Goal: Transaction & Acquisition: Purchase product/service

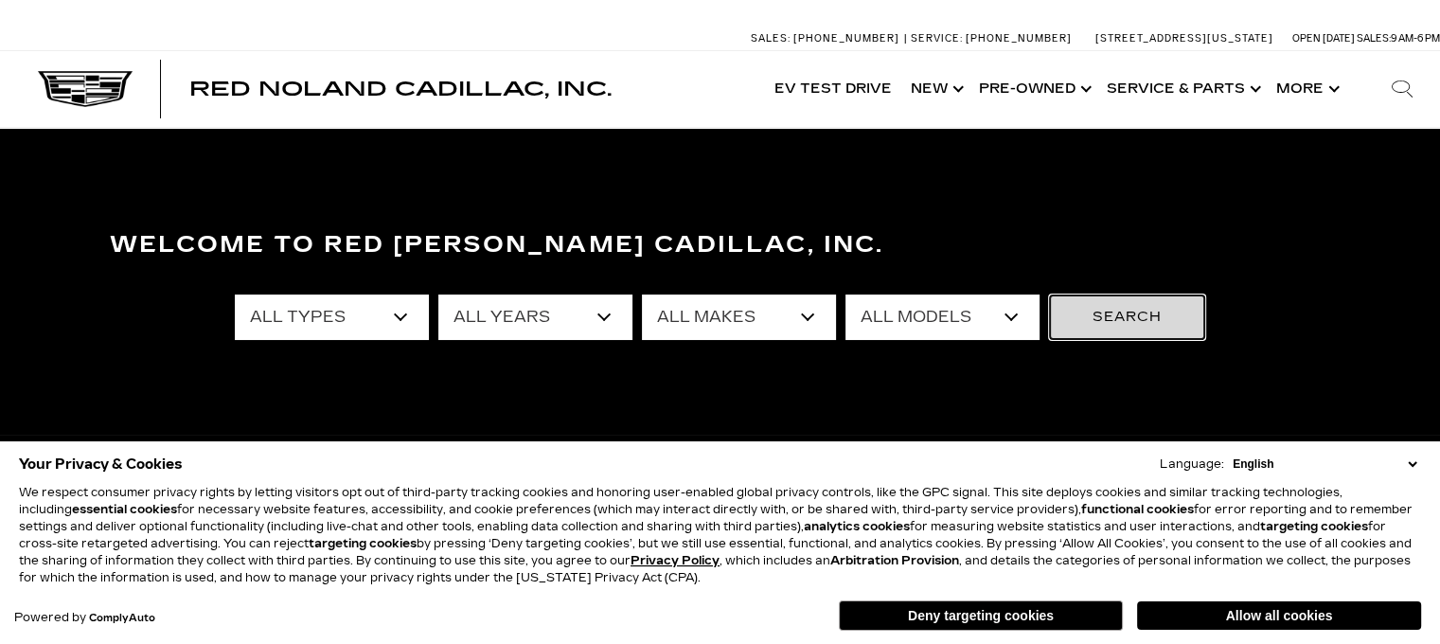
click at [1112, 315] on button "Search" at bounding box center [1127, 316] width 156 height 45
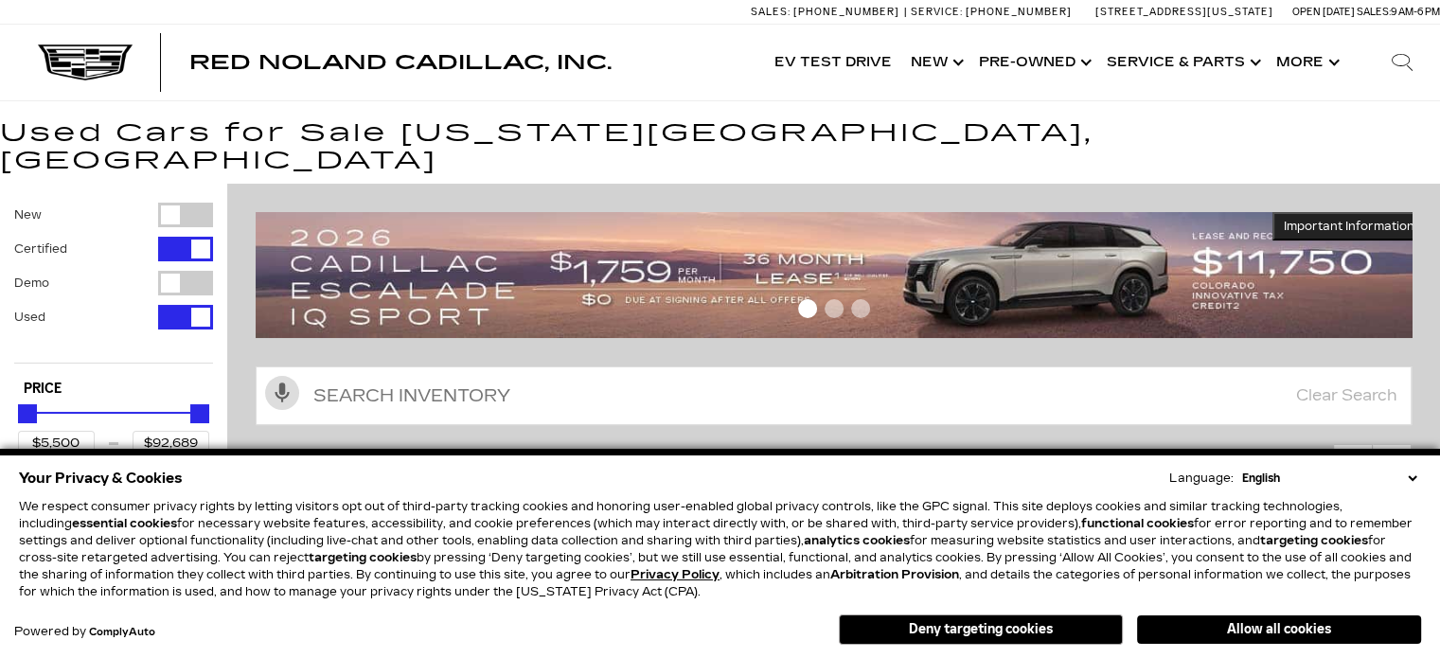
click at [1266, 628] on button "Allow all cookies" at bounding box center [1279, 629] width 284 height 28
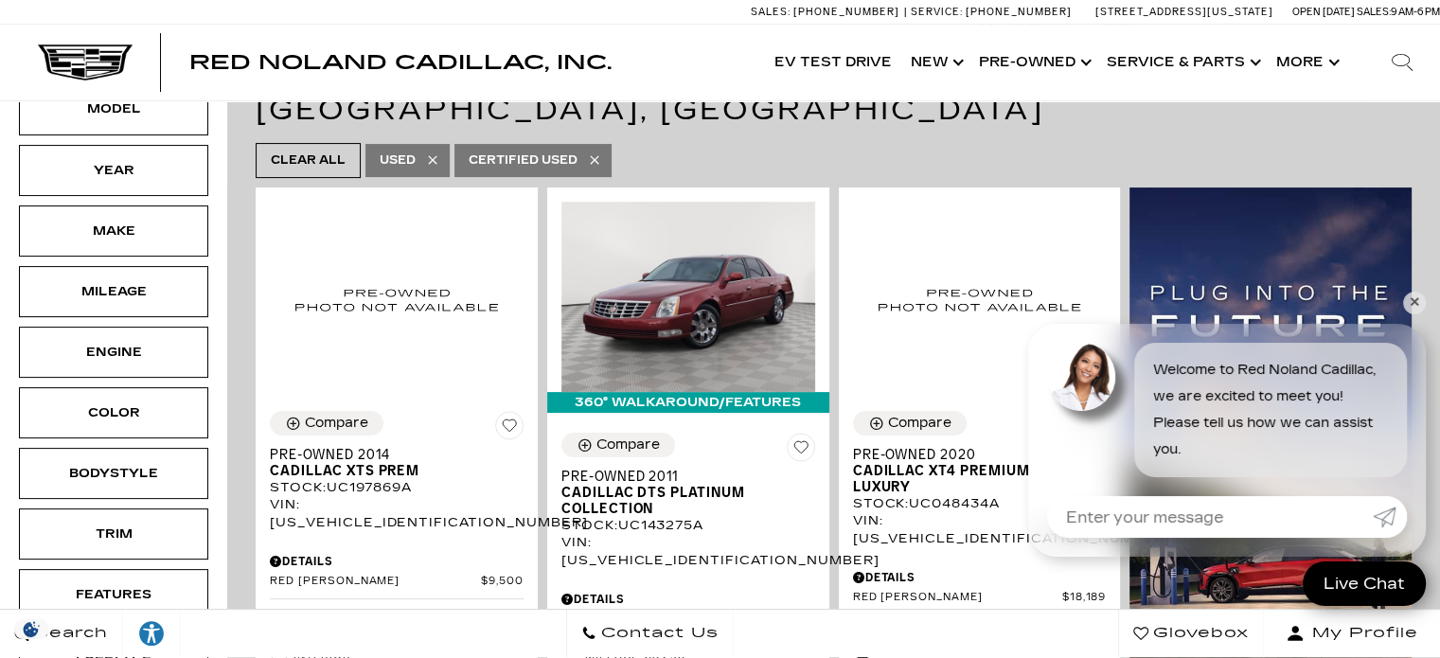
scroll to position [429, 0]
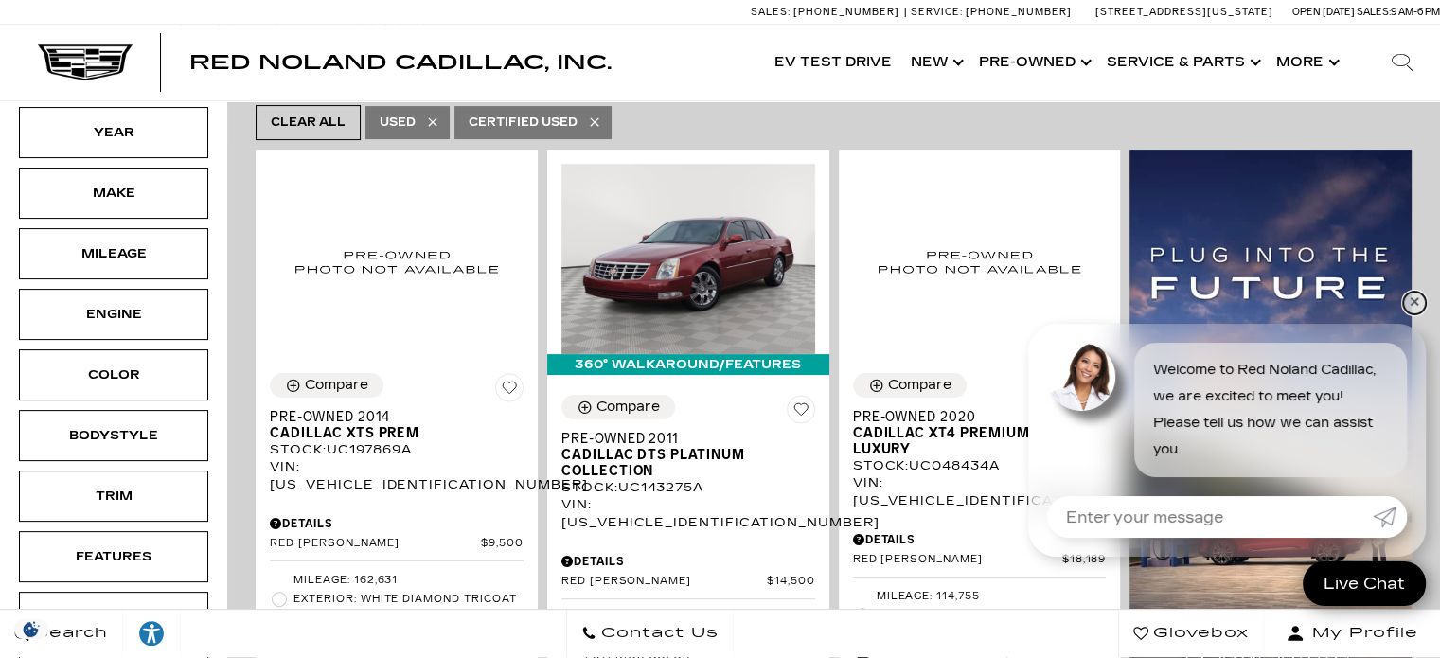
click at [1410, 305] on link "✕" at bounding box center [1414, 303] width 23 height 23
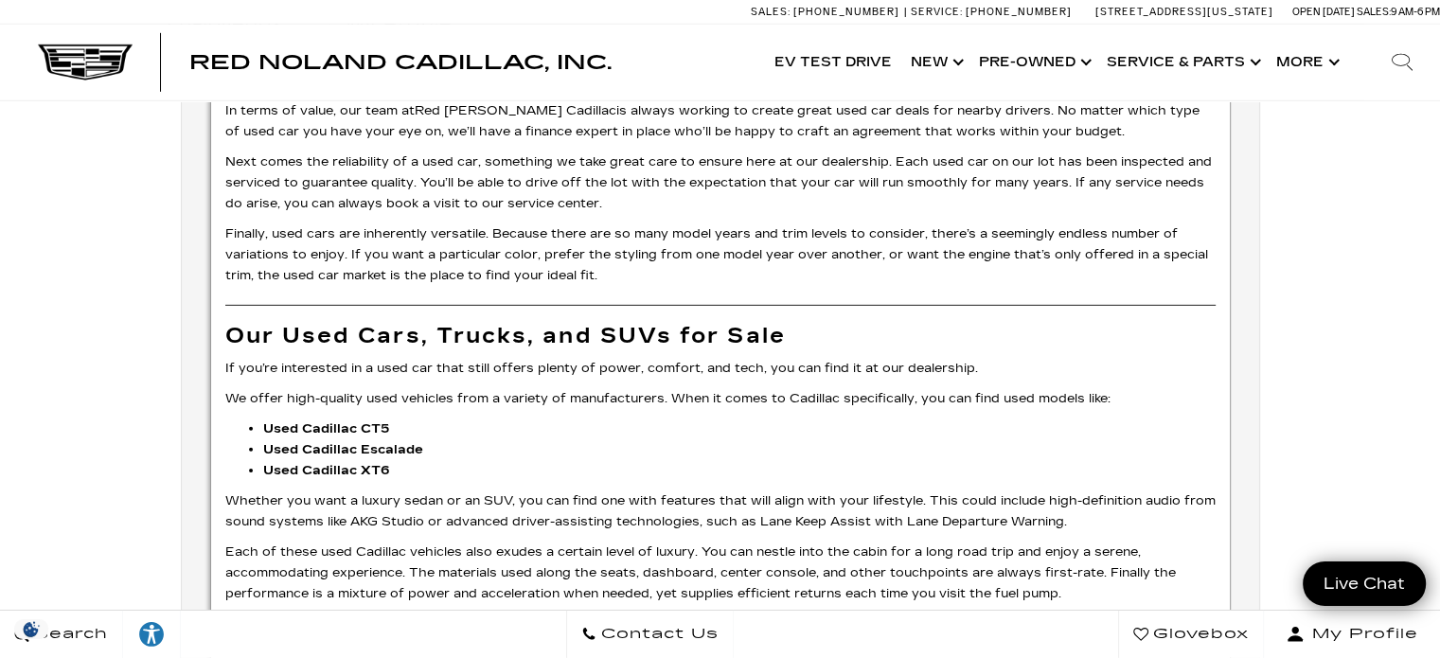
scroll to position [5730, 0]
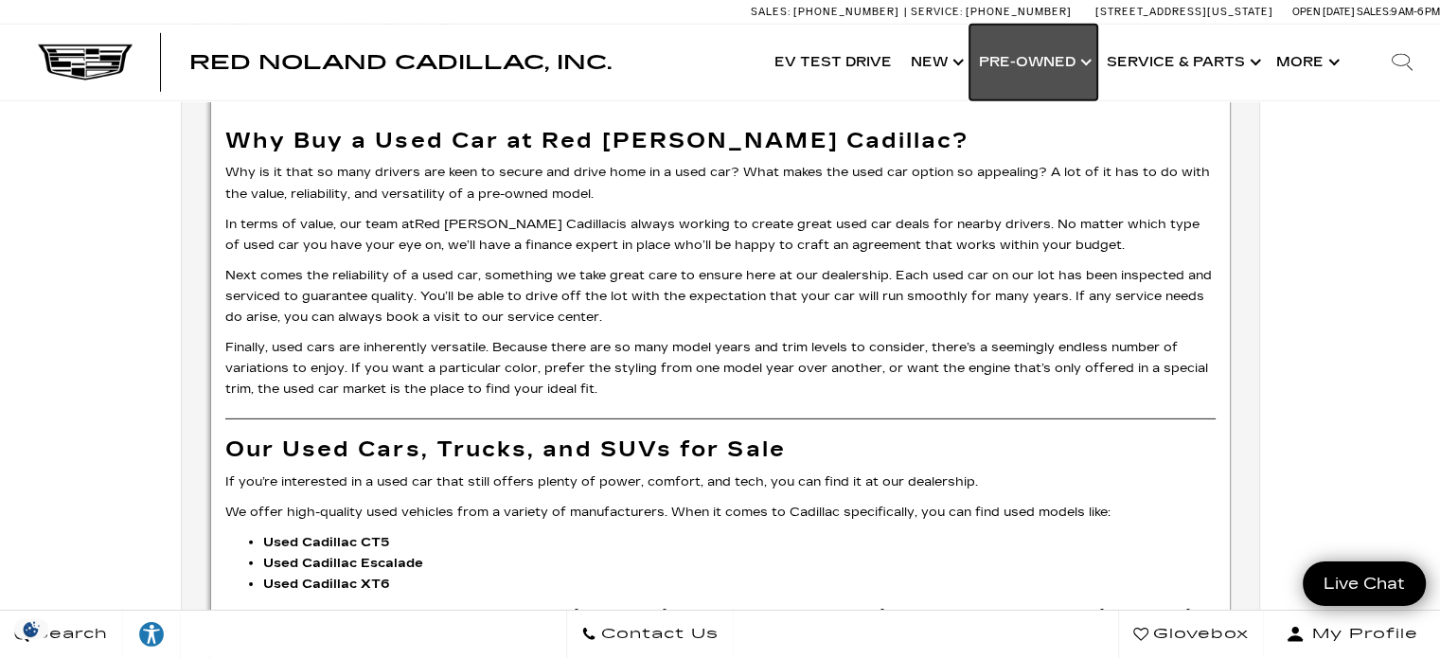
click at [1032, 51] on link "Show Pre-Owned" at bounding box center [1034, 63] width 128 height 76
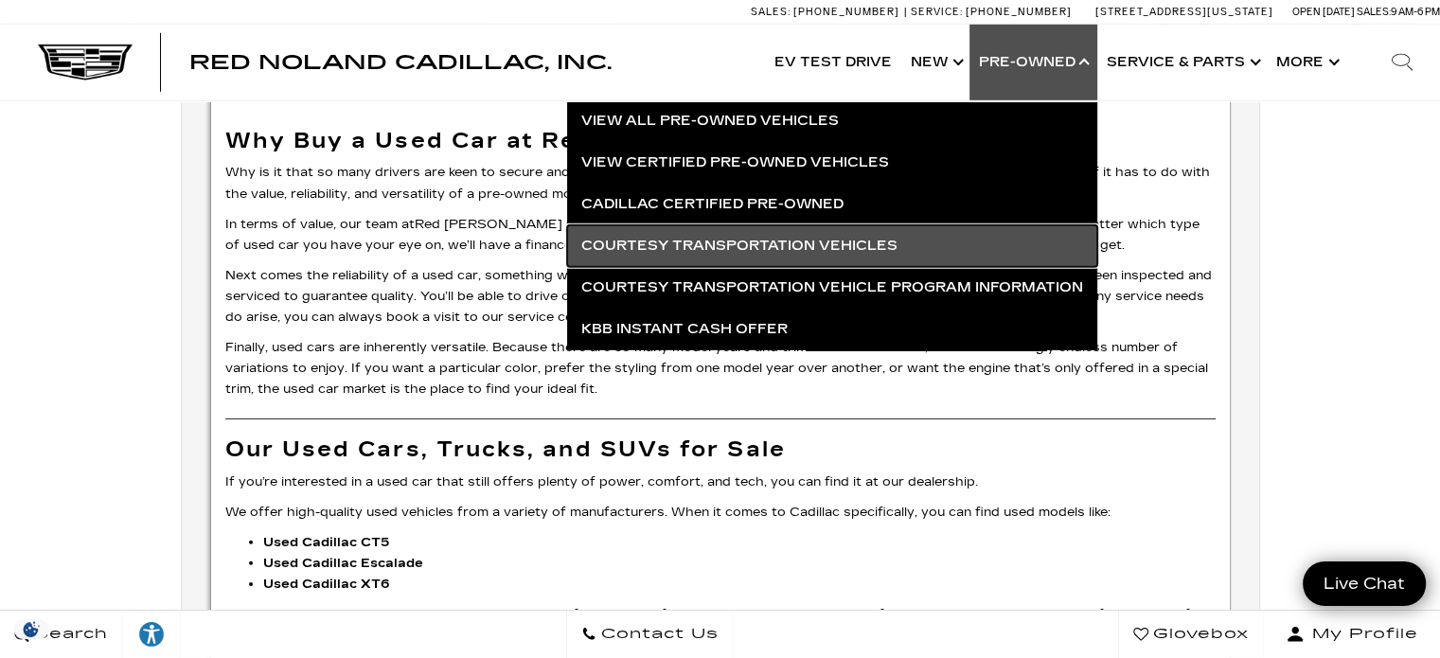
click at [745, 247] on link "Courtesy Transportation Vehicles" at bounding box center [832, 246] width 530 height 42
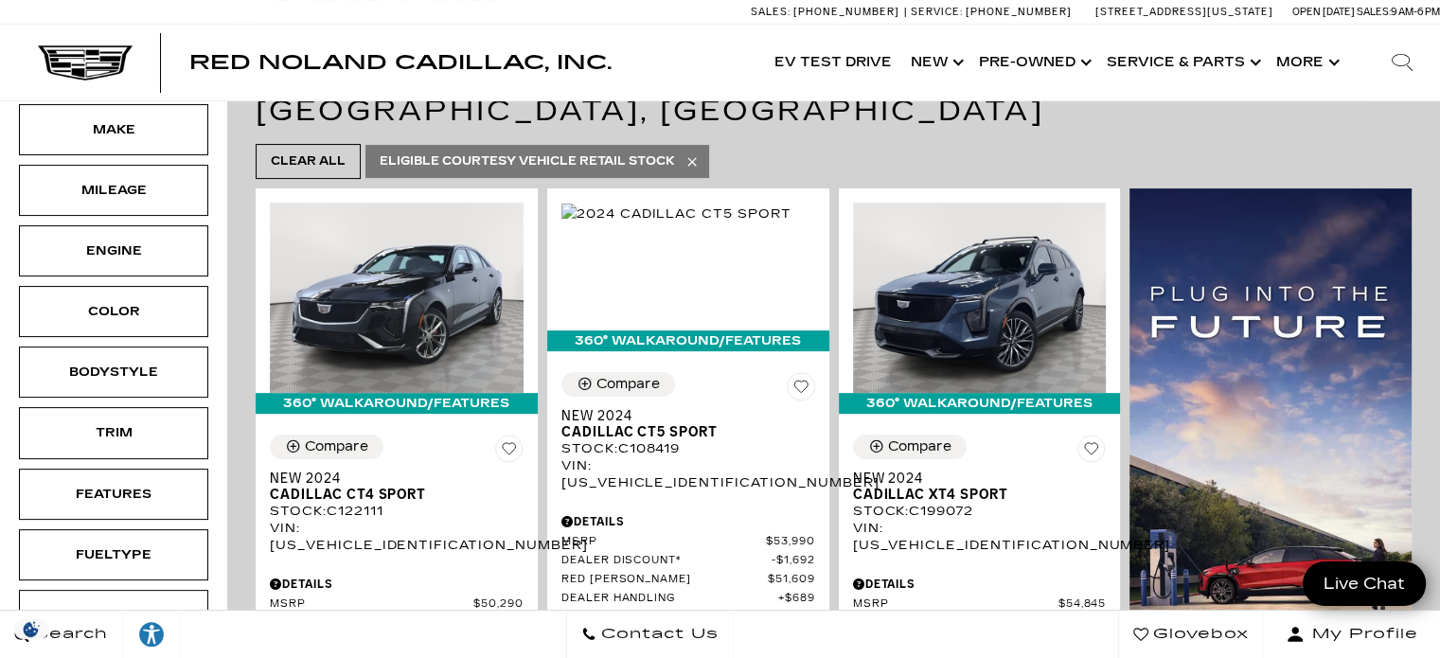
scroll to position [366, 0]
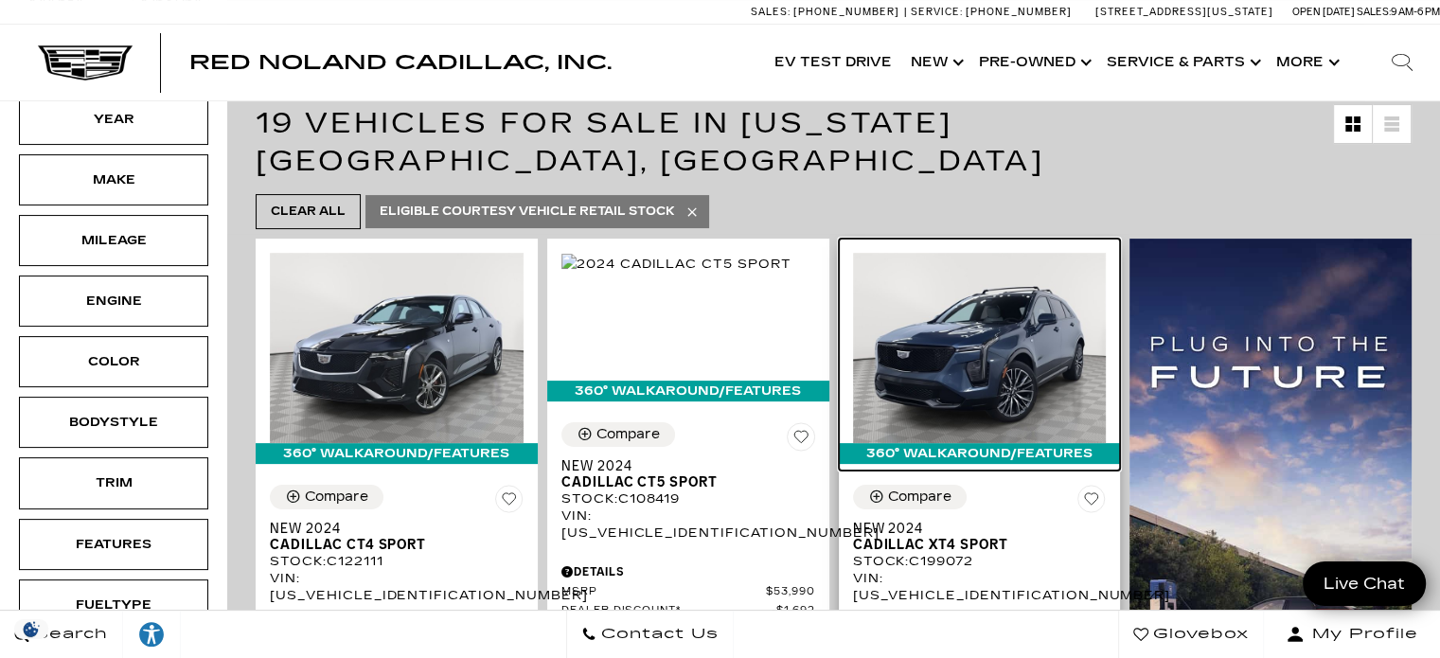
click at [1023, 276] on img at bounding box center [980, 348] width 254 height 190
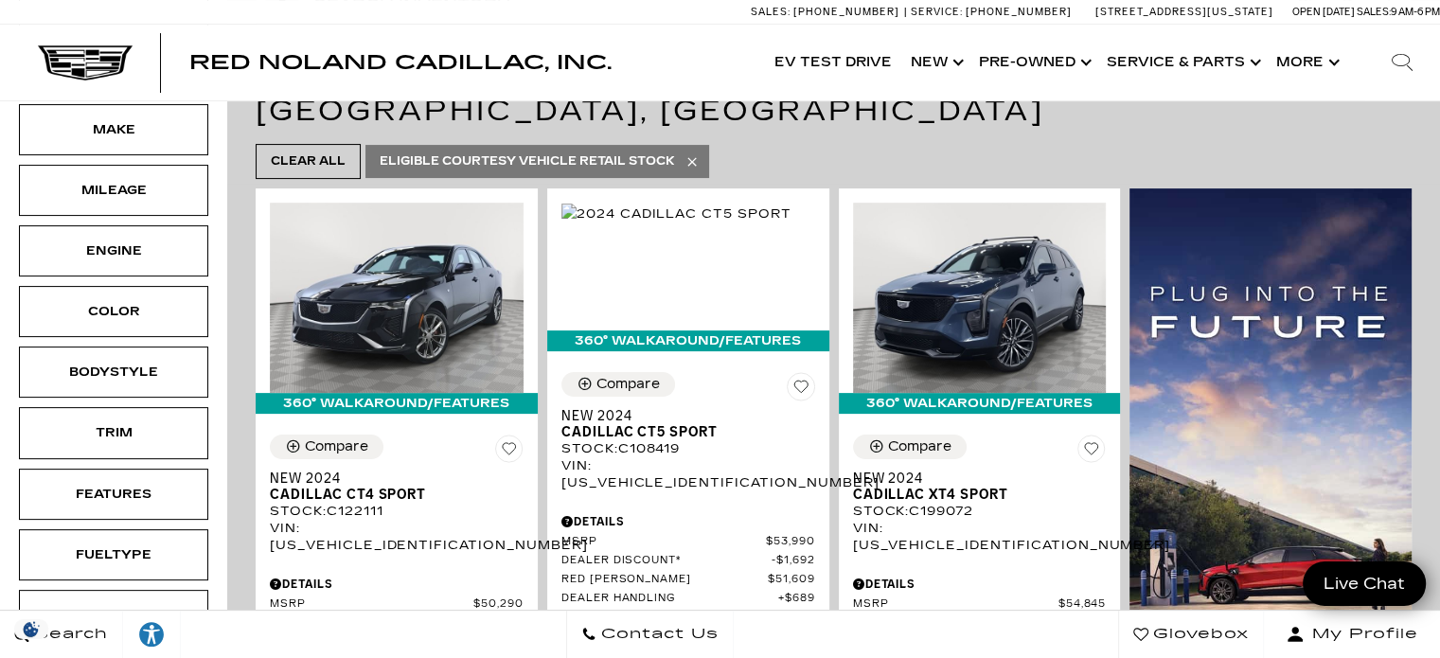
scroll to position [341, 0]
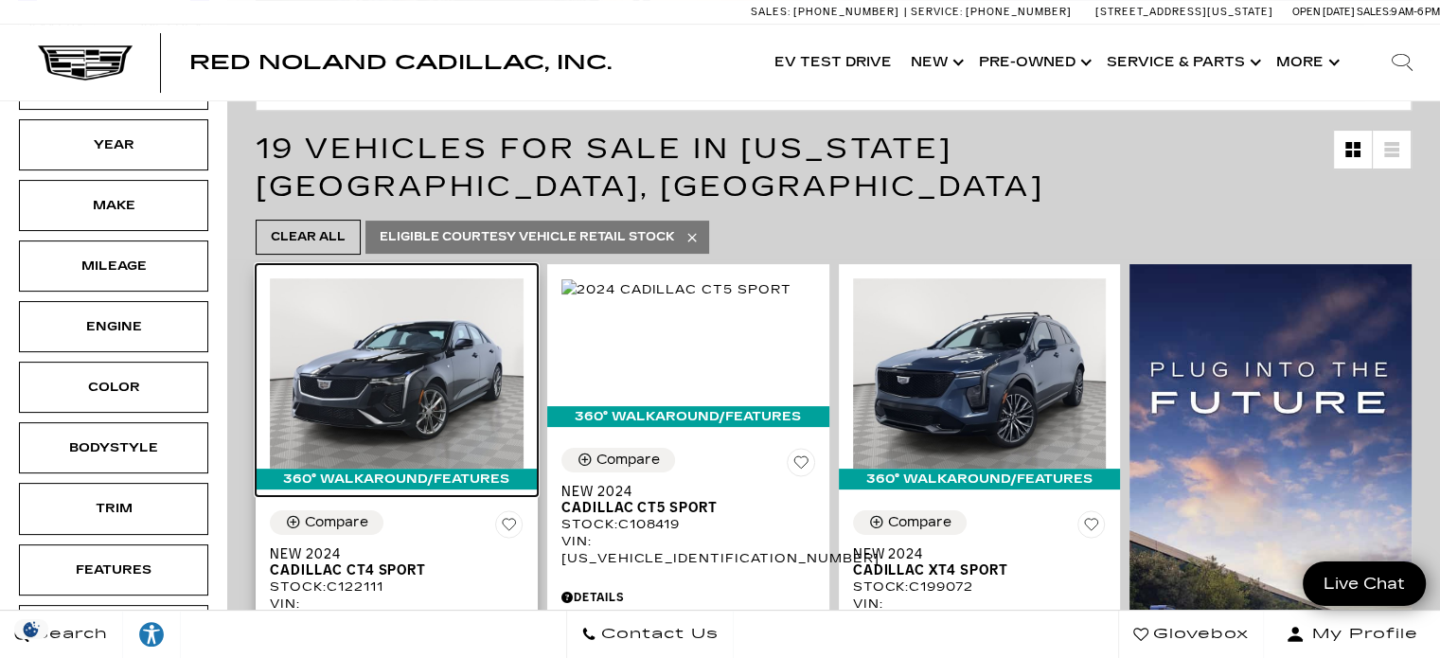
click at [443, 355] on img at bounding box center [397, 373] width 254 height 190
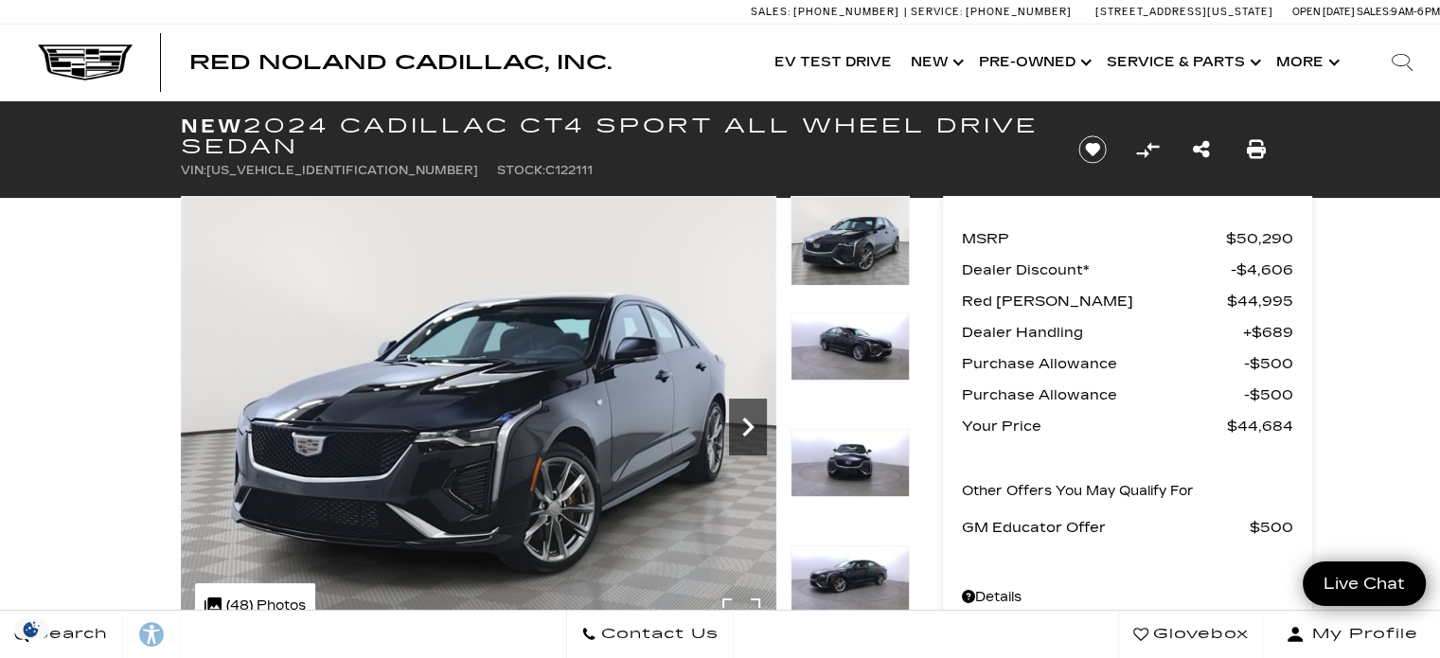
click at [743, 427] on icon "Next" at bounding box center [748, 427] width 38 height 38
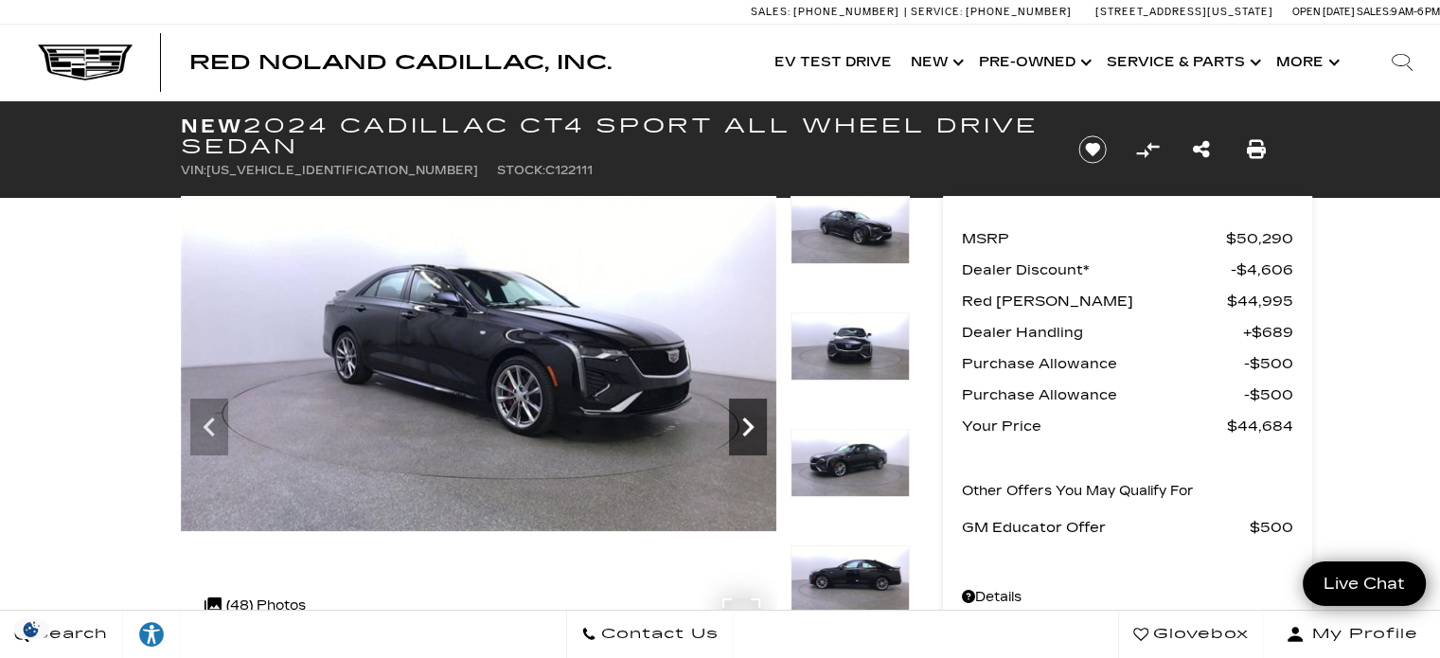
click at [743, 427] on icon "Next" at bounding box center [748, 427] width 38 height 38
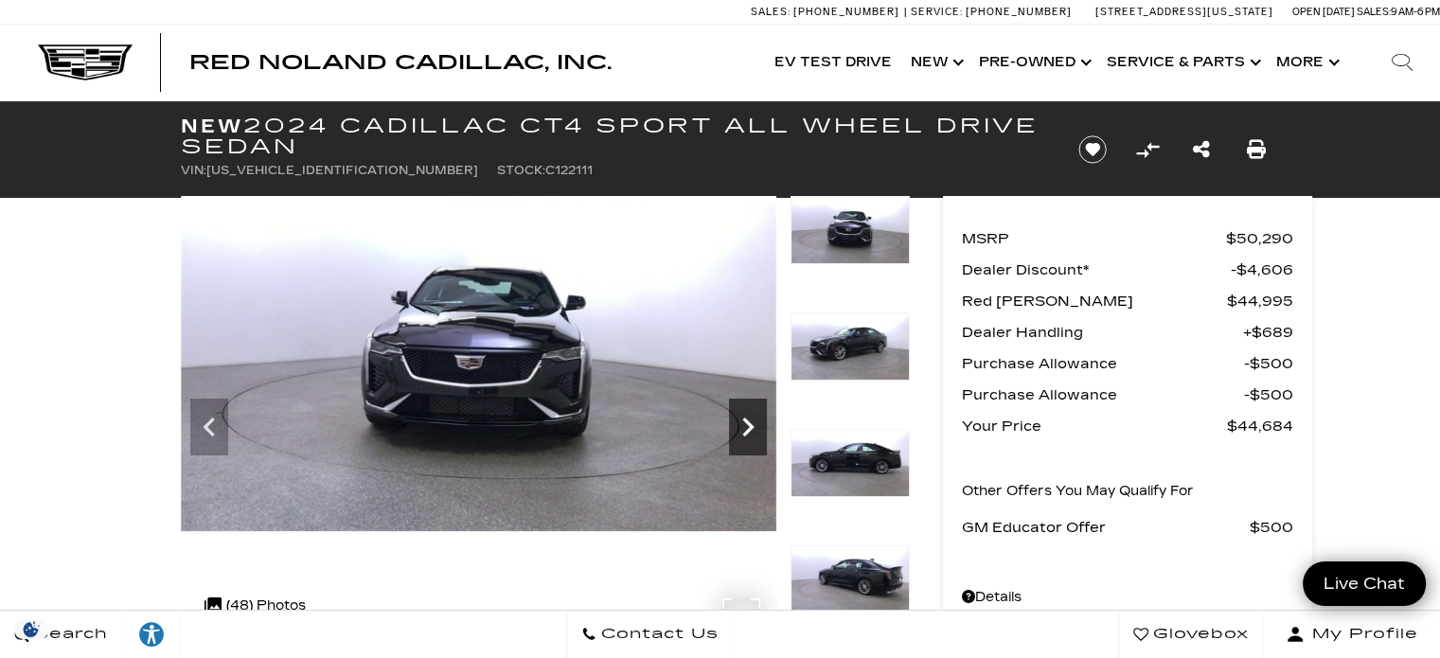
click at [743, 427] on icon "Next" at bounding box center [748, 427] width 38 height 38
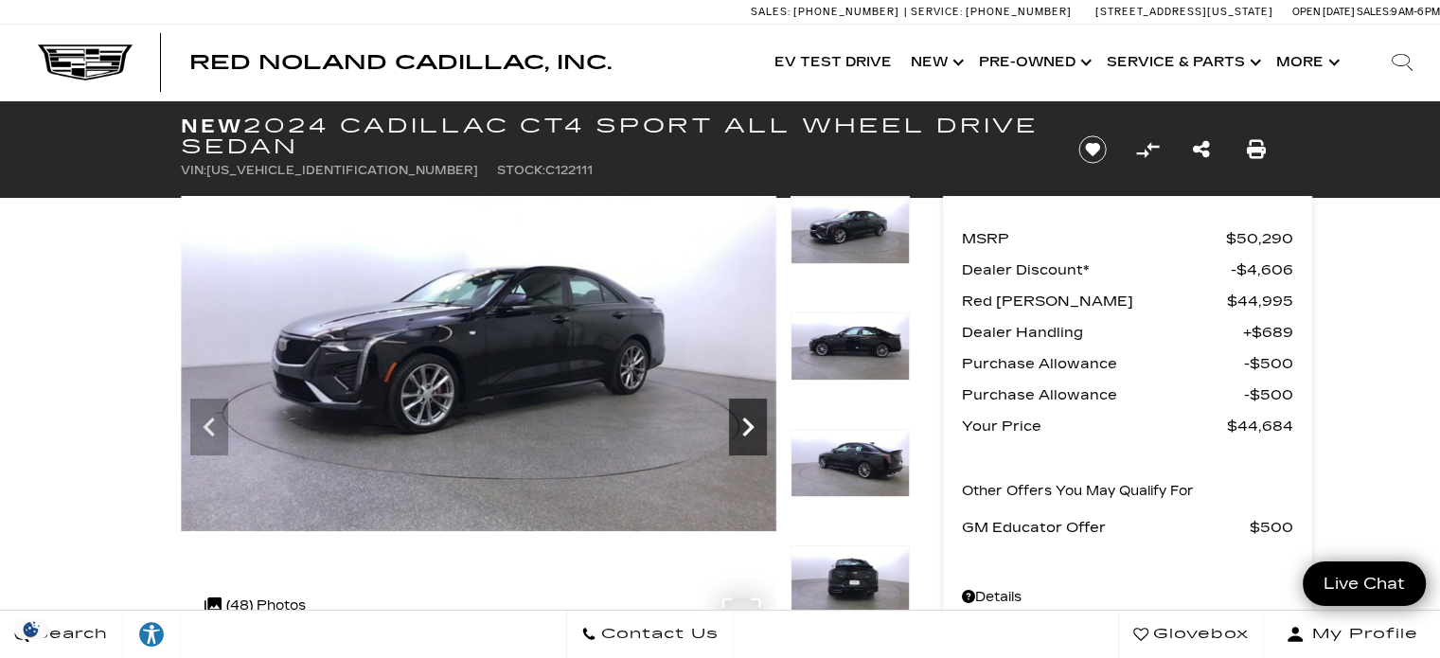
click at [743, 427] on icon "Next" at bounding box center [748, 427] width 38 height 38
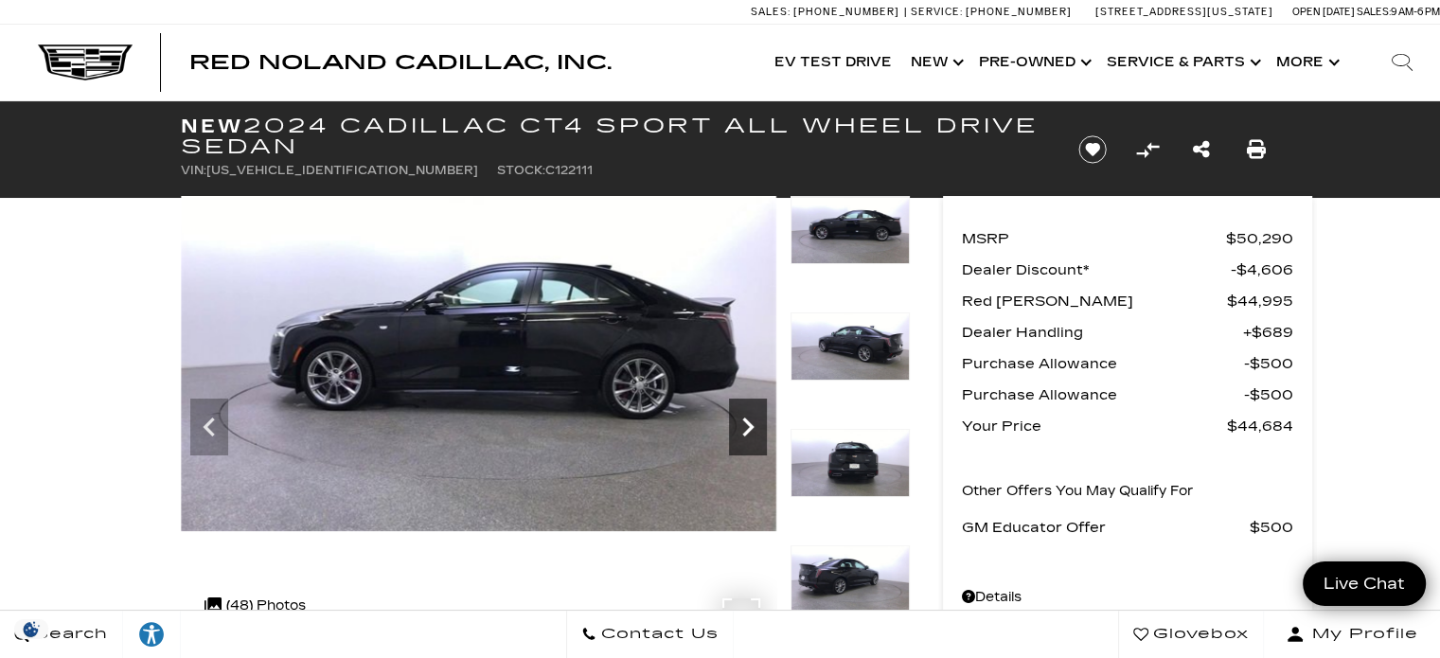
click at [743, 427] on icon "Next" at bounding box center [748, 427] width 38 height 38
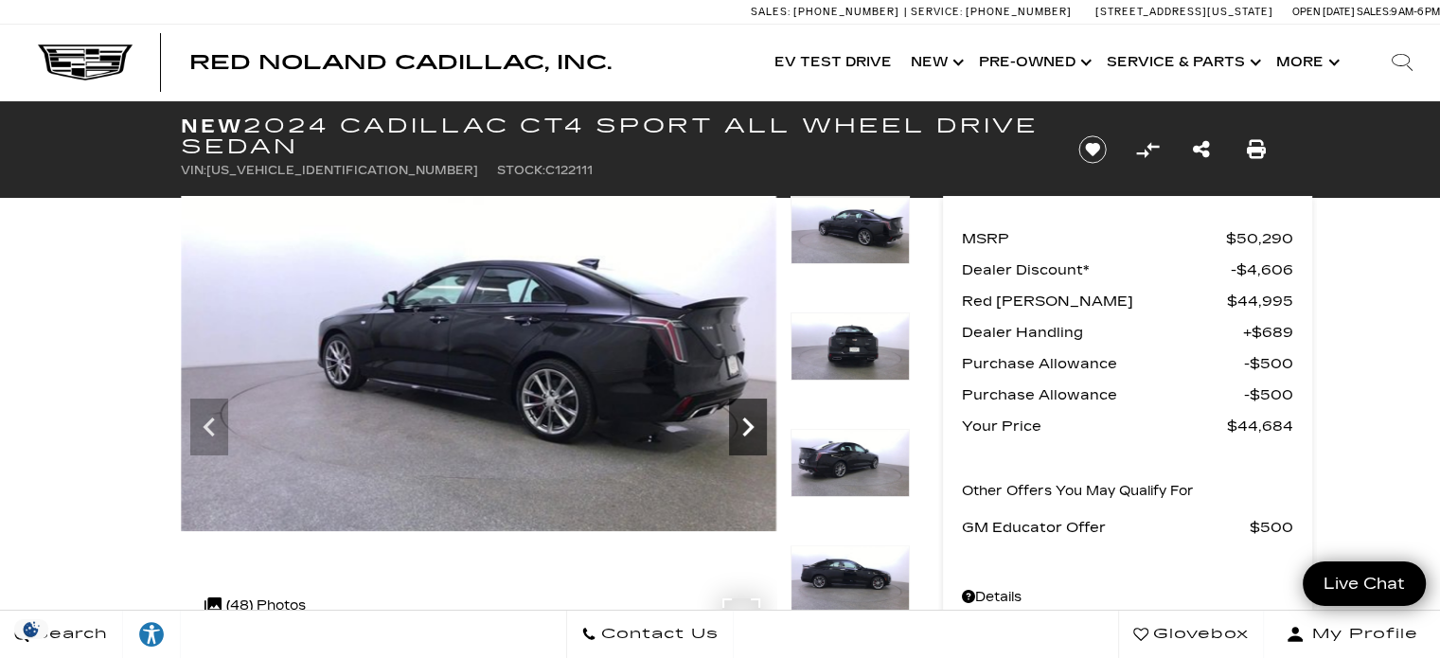
click at [743, 427] on icon "Next" at bounding box center [748, 427] width 38 height 38
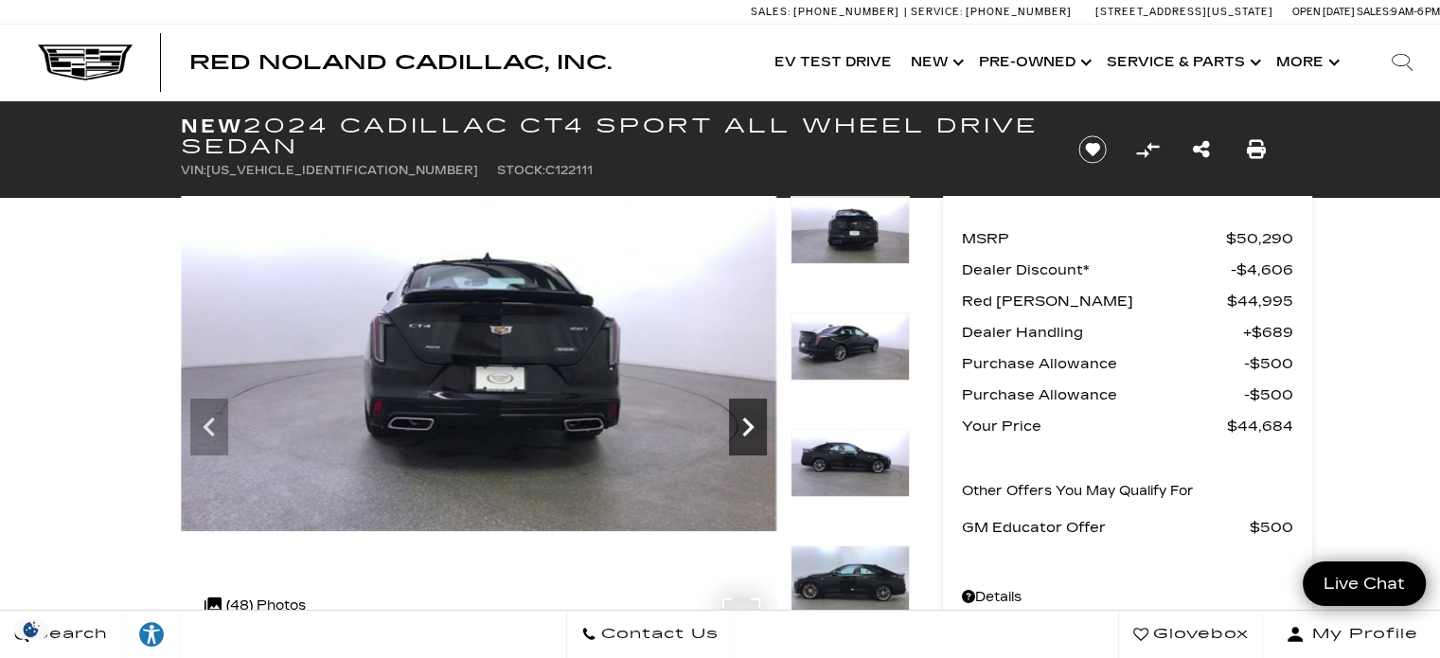
click at [755, 417] on icon "Next" at bounding box center [748, 427] width 38 height 38
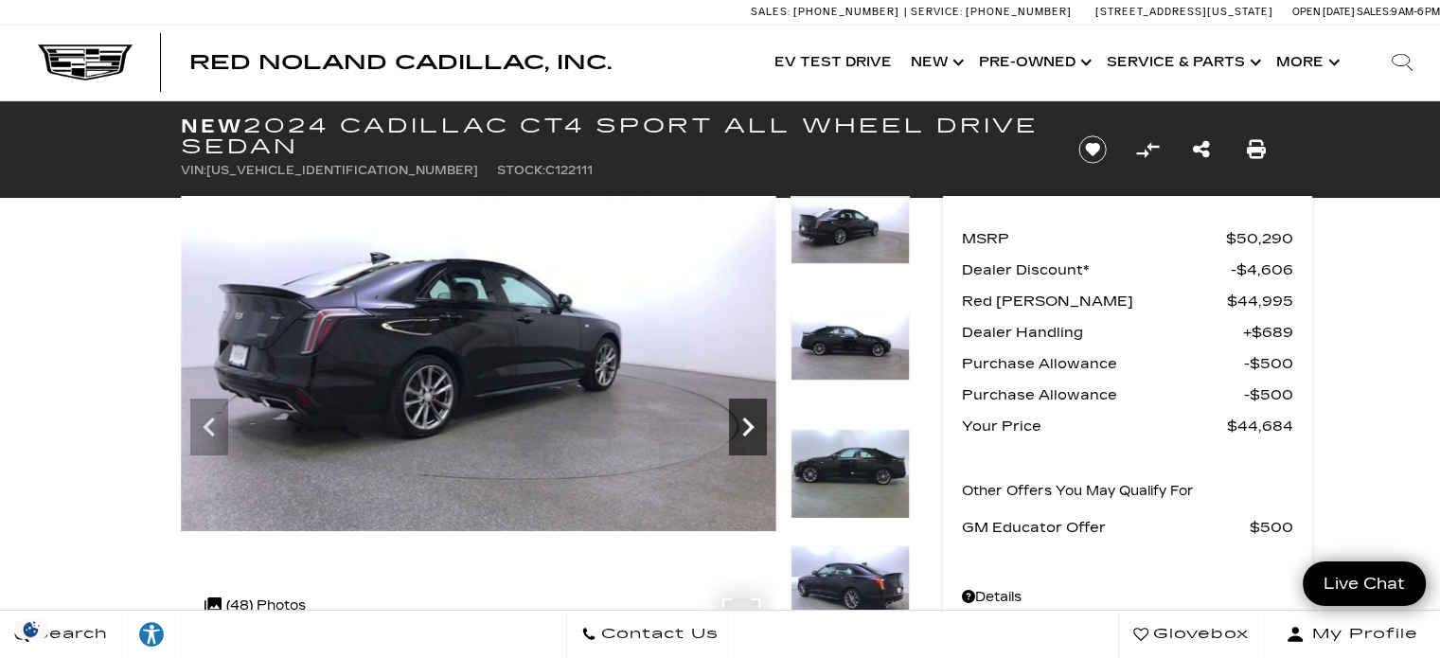
click at [755, 417] on icon "Next" at bounding box center [748, 427] width 38 height 38
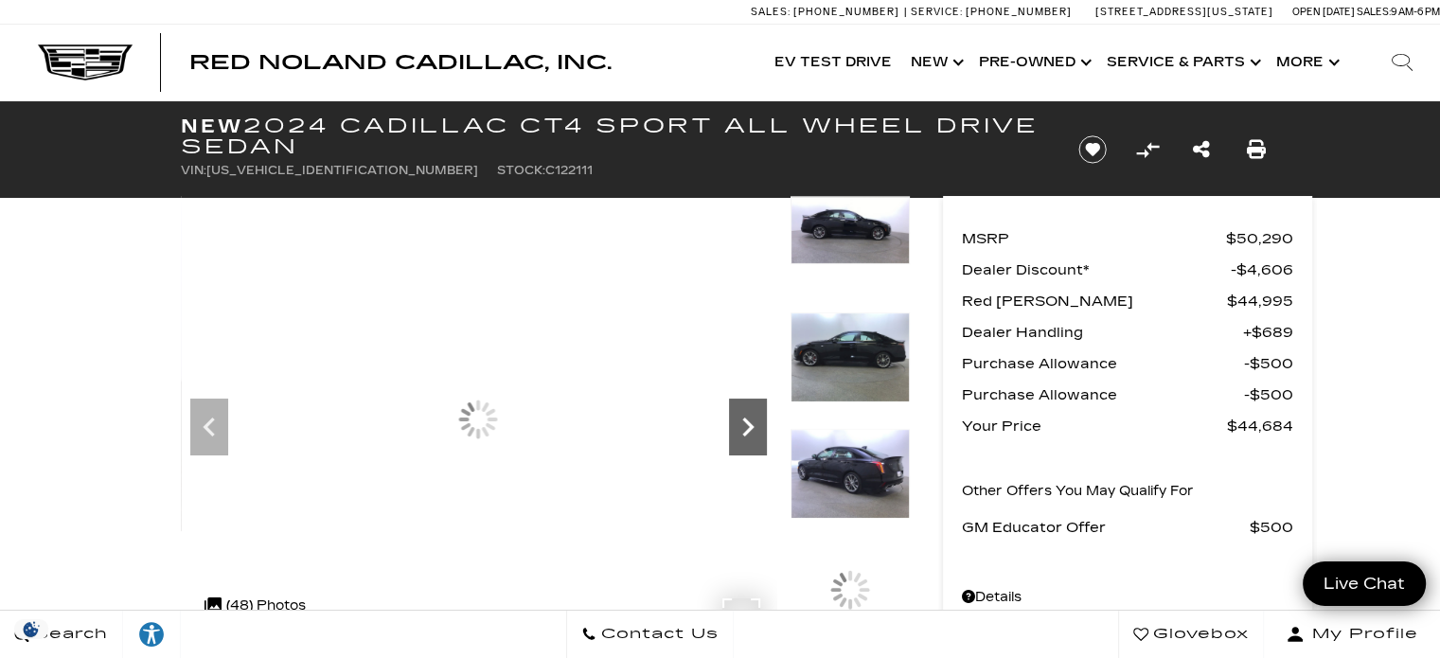
click at [755, 417] on icon "Next" at bounding box center [748, 427] width 38 height 38
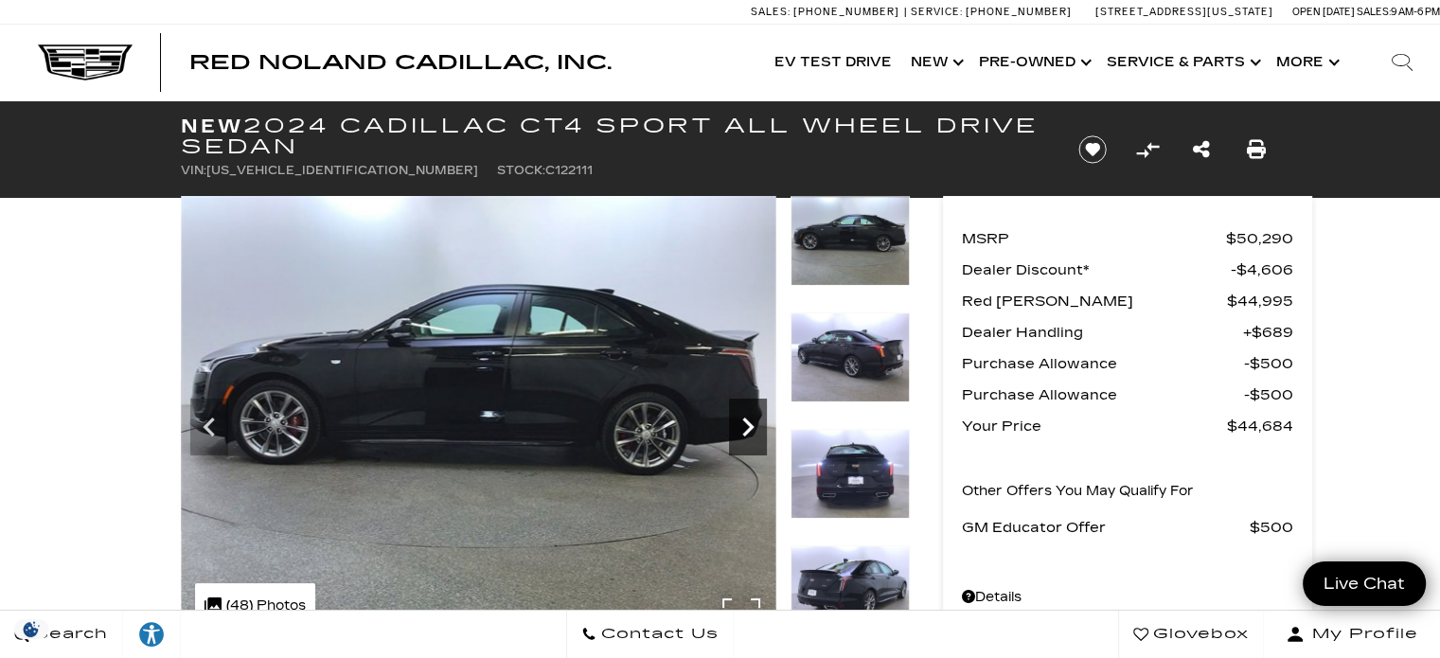
click at [755, 417] on icon "Next" at bounding box center [748, 427] width 38 height 38
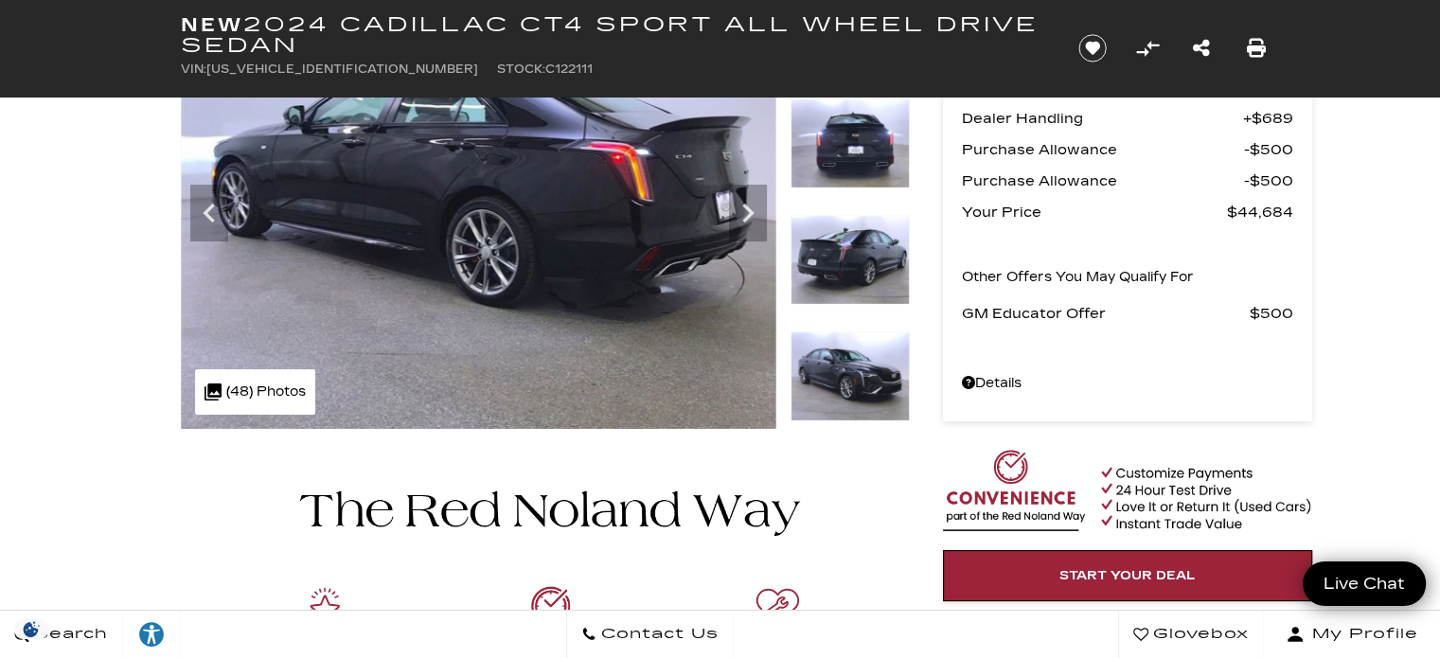
scroll to position [265, 0]
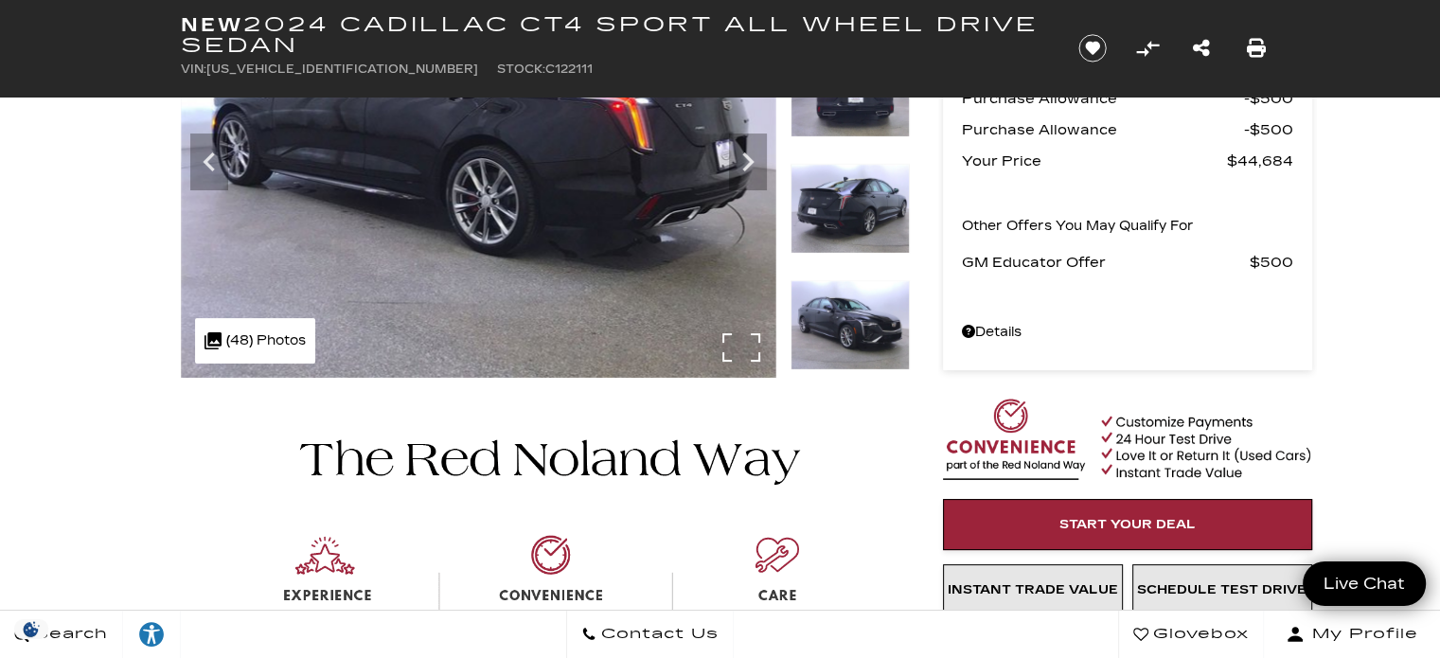
click at [279, 343] on div ".cls-1, .cls-3 { fill: #c50033; } .cls-1 { clip-rule: evenodd; } .cls-2 { clip-…" at bounding box center [255, 340] width 120 height 45
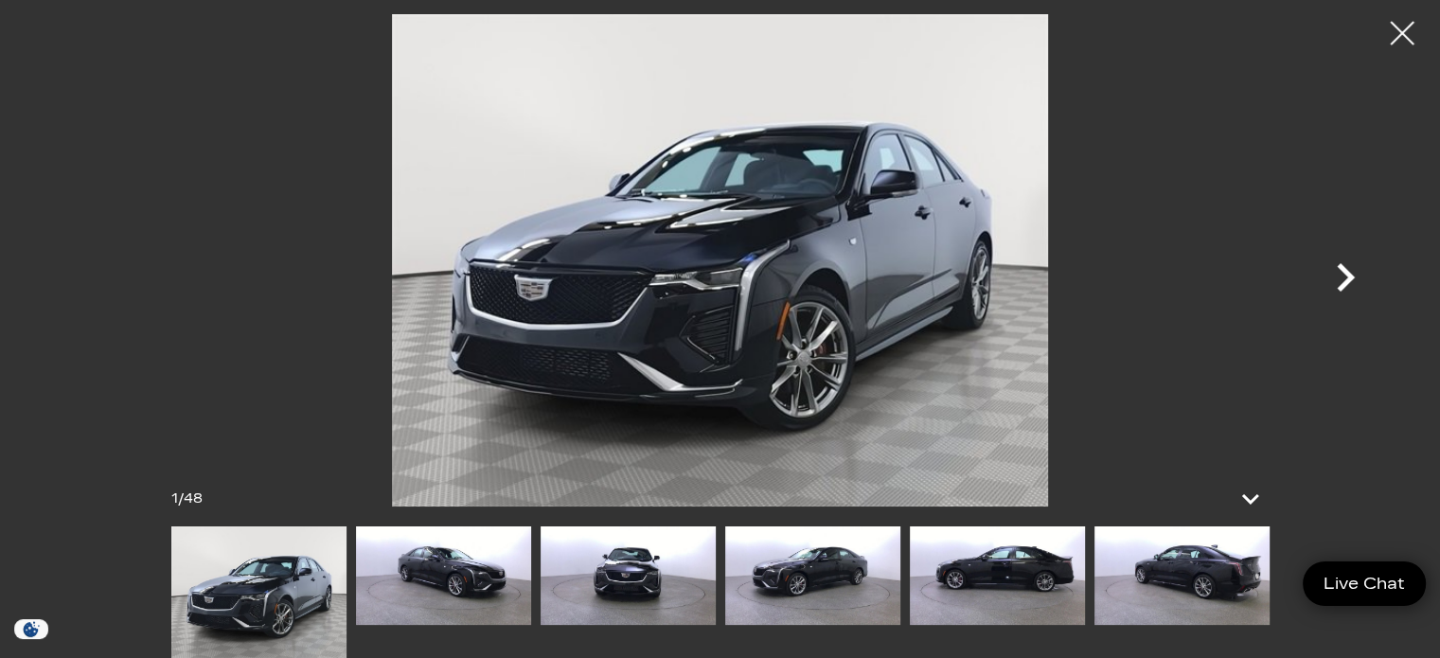
click at [1345, 275] on icon "Next" at bounding box center [1346, 277] width 18 height 28
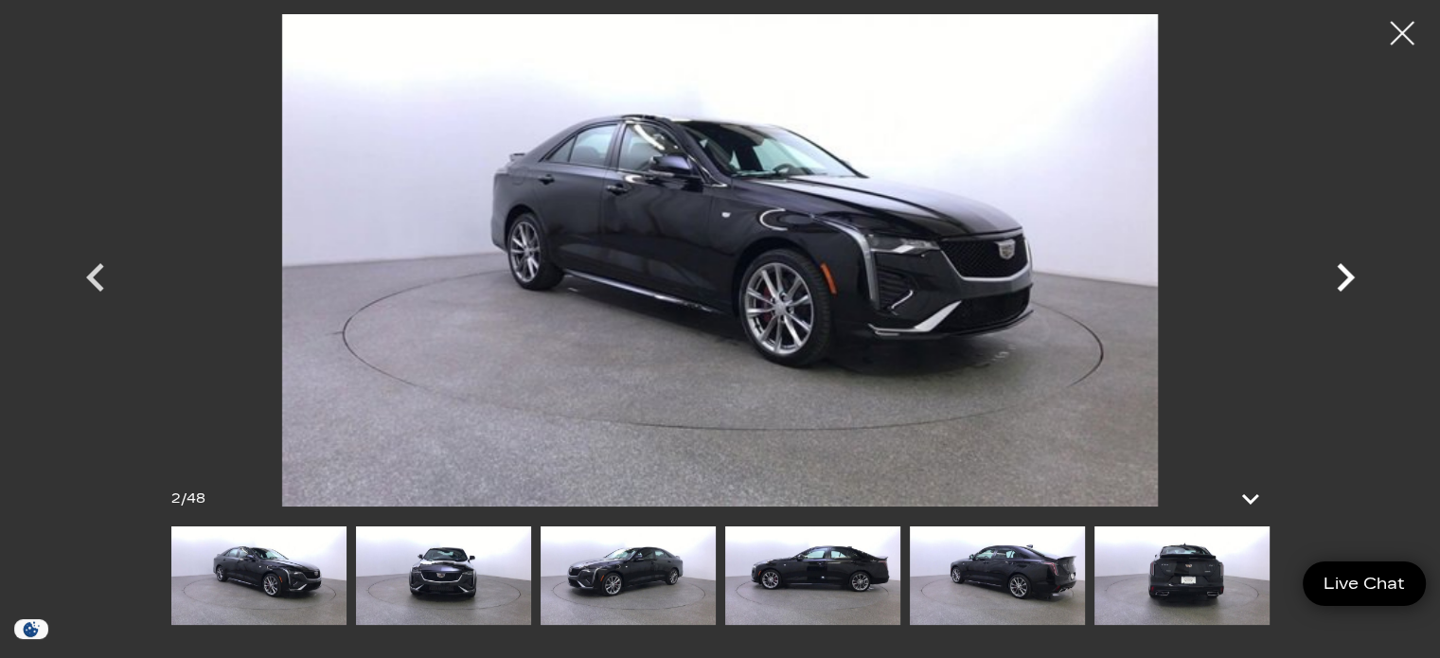
click at [1345, 275] on icon "Next" at bounding box center [1346, 277] width 18 height 28
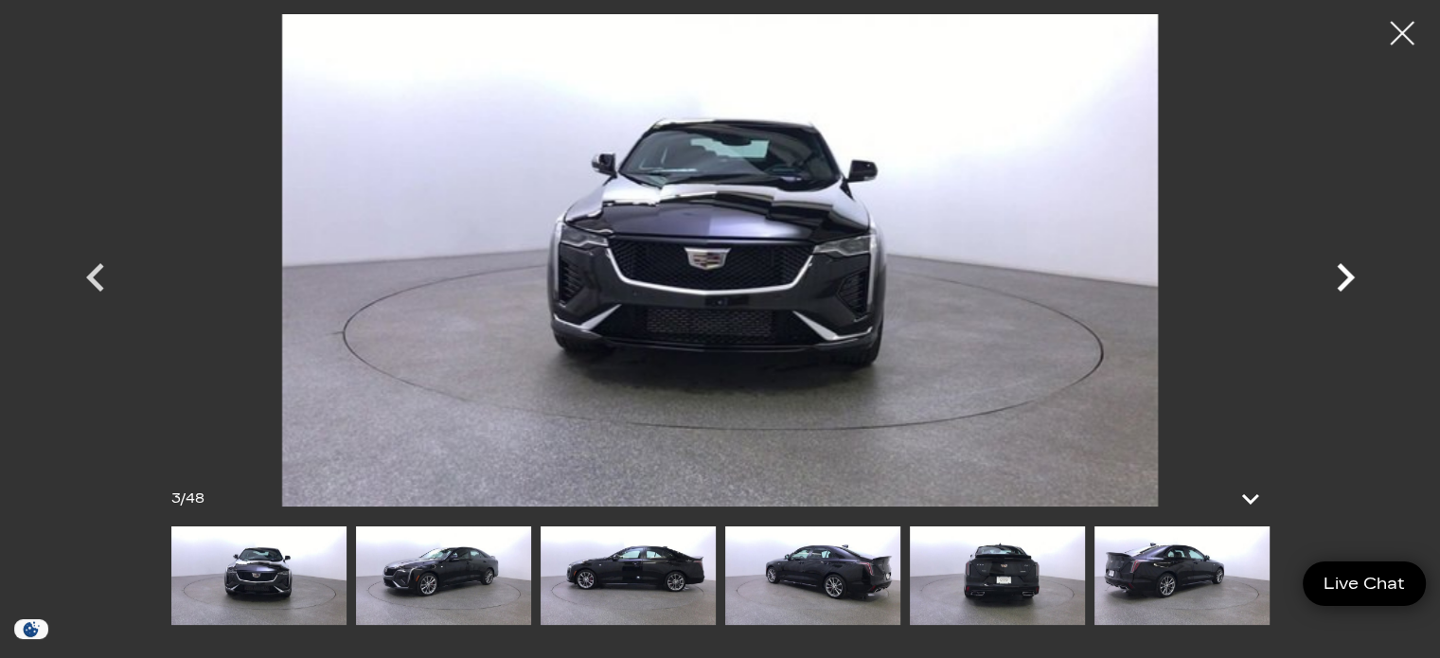
click at [1345, 275] on icon "Next" at bounding box center [1346, 277] width 18 height 28
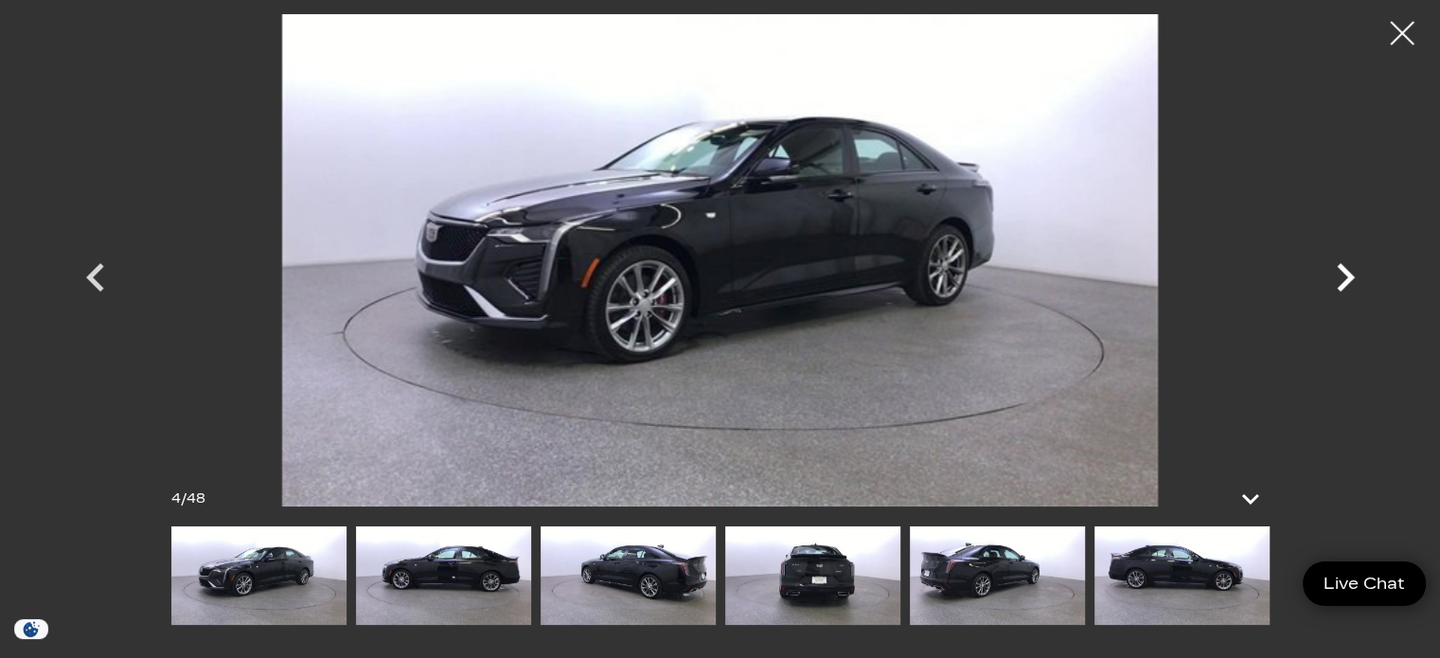
click at [1345, 275] on icon "Next" at bounding box center [1346, 277] width 18 height 28
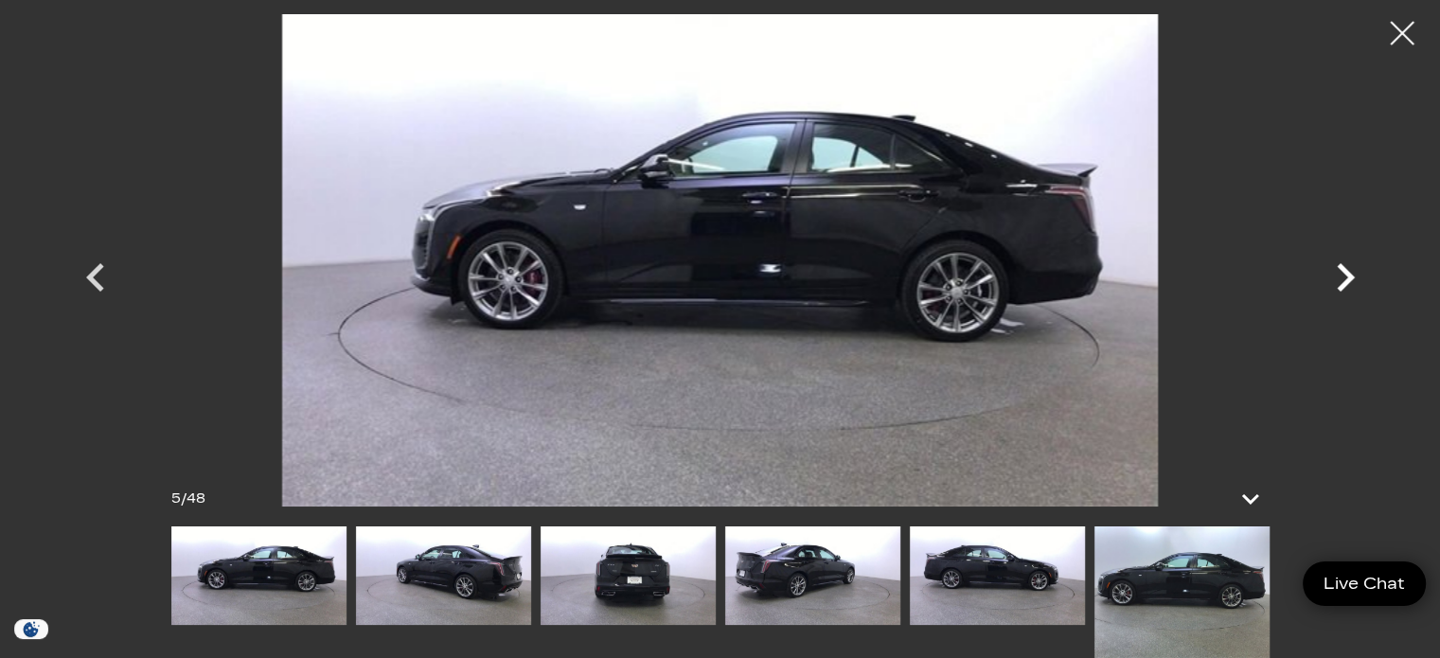
click at [1345, 275] on icon "Next" at bounding box center [1346, 277] width 18 height 28
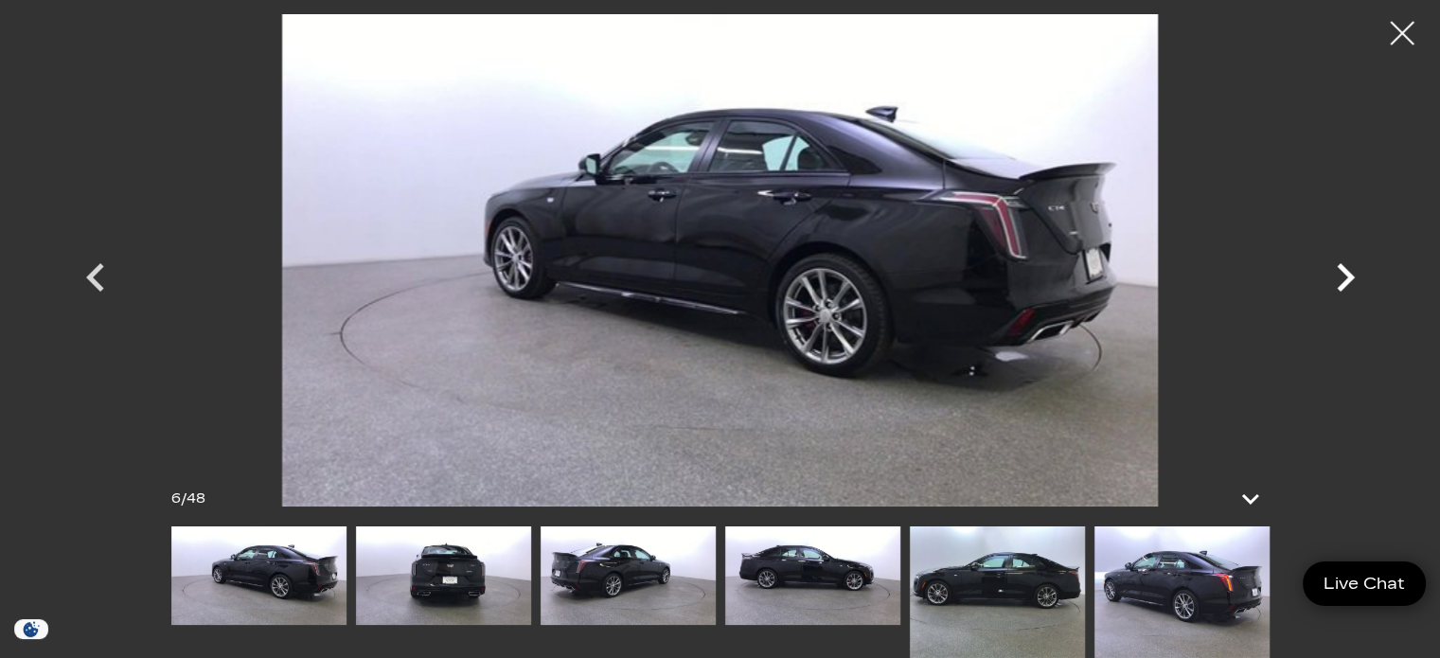
click at [1345, 275] on icon "Next" at bounding box center [1346, 277] width 18 height 28
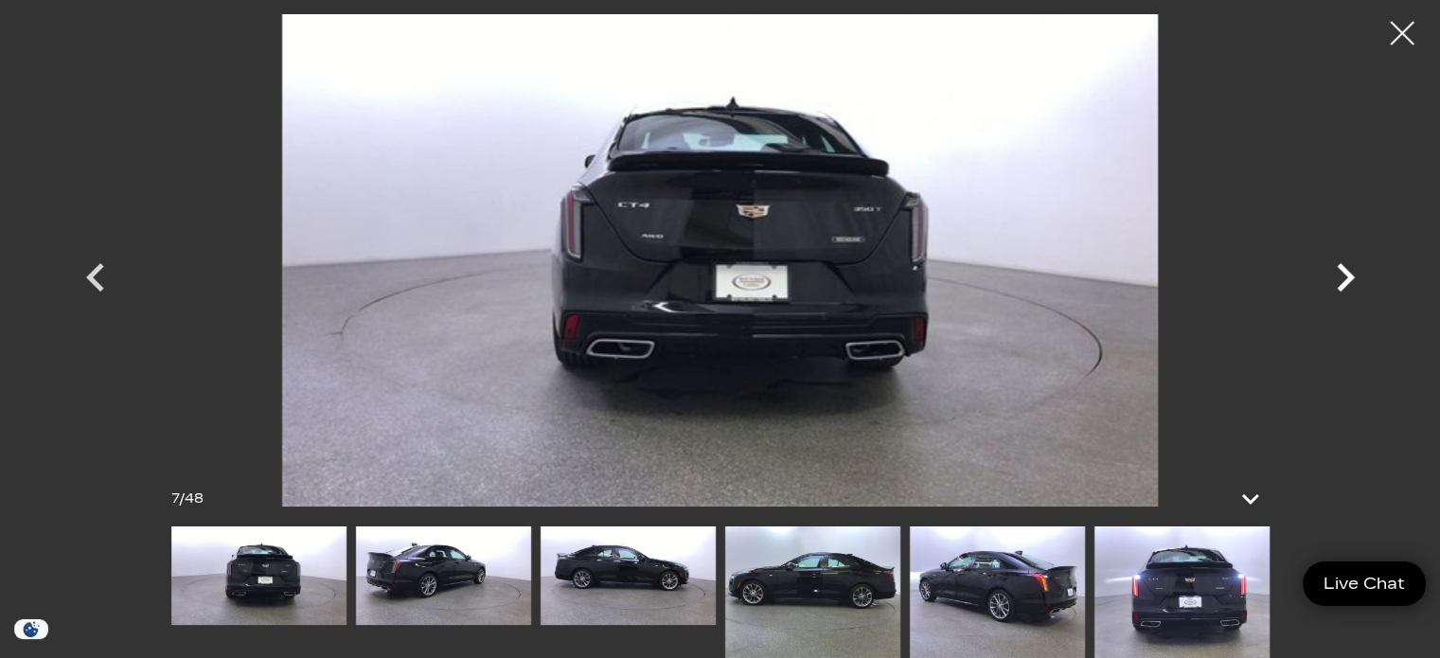
click at [1345, 275] on icon "Next" at bounding box center [1346, 277] width 18 height 28
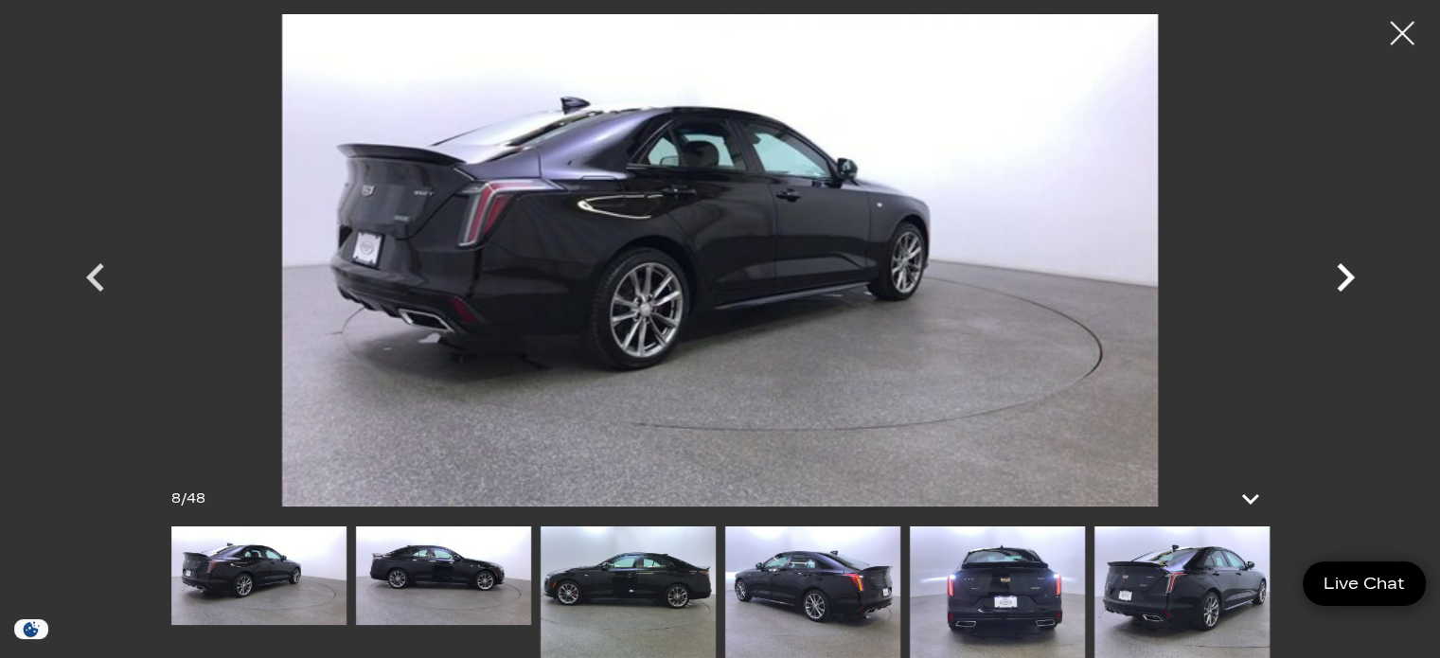
click at [1345, 275] on icon "Next" at bounding box center [1346, 277] width 18 height 28
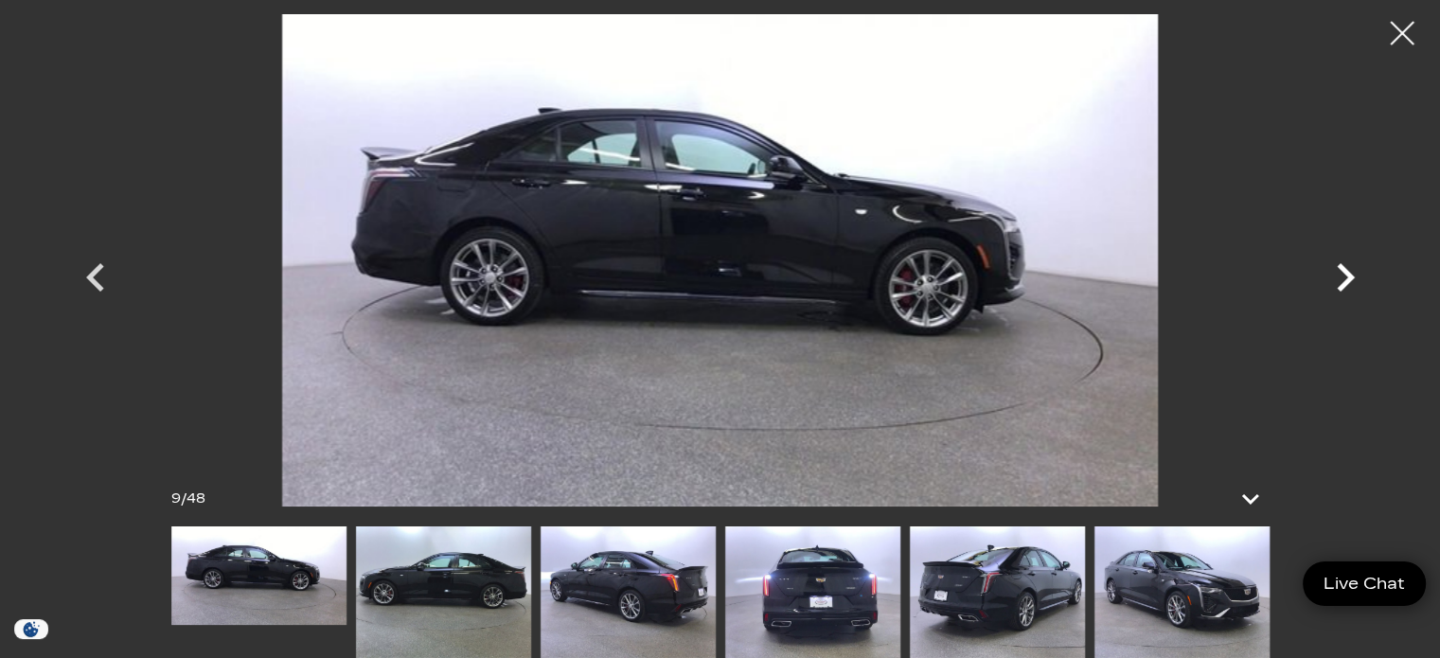
click at [1345, 275] on icon "Next" at bounding box center [1346, 277] width 18 height 28
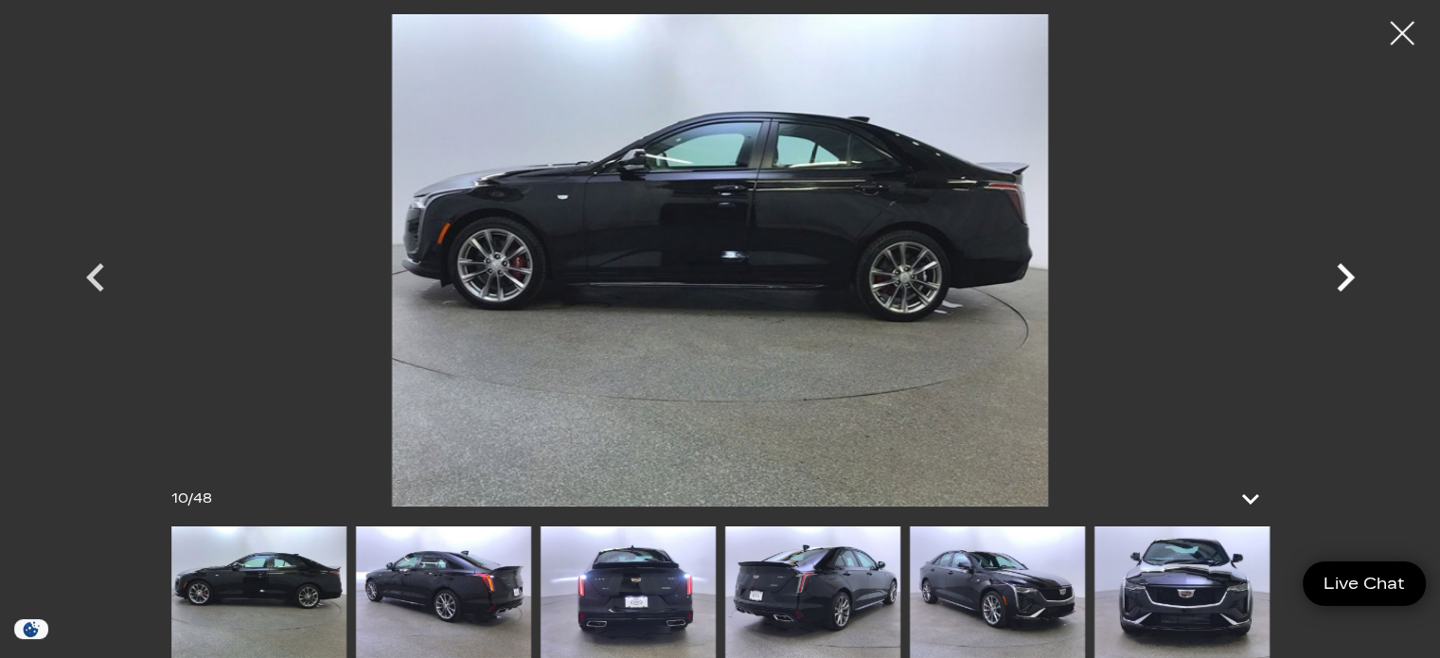
click at [1345, 275] on icon "Next" at bounding box center [1346, 277] width 18 height 28
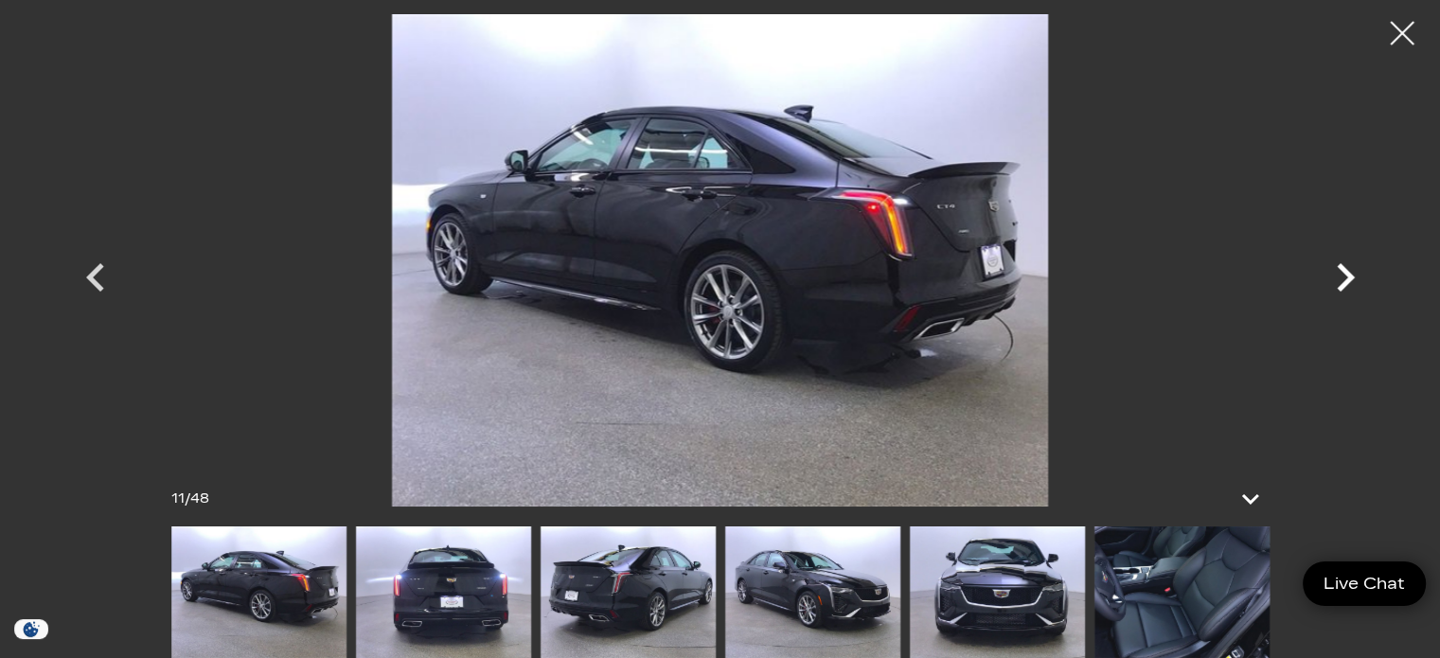
click at [1345, 275] on icon "Next" at bounding box center [1346, 277] width 18 height 28
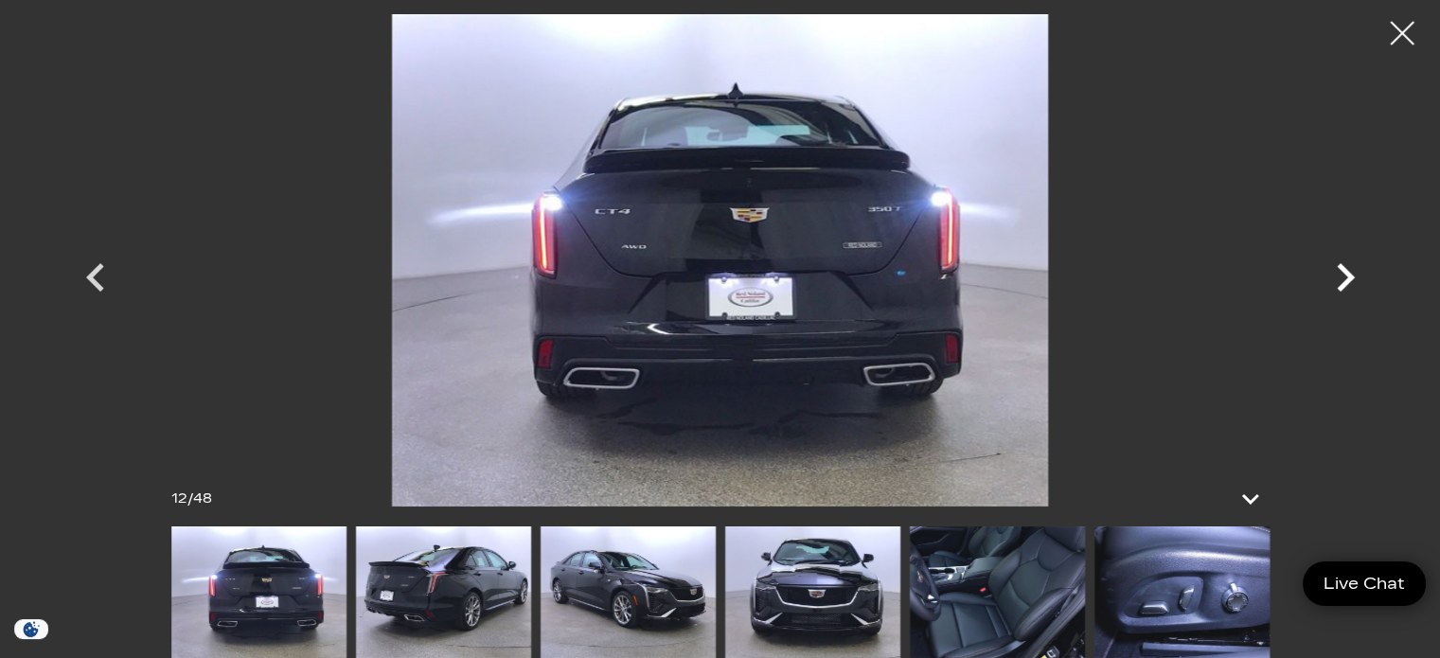
click at [1345, 275] on icon "Next" at bounding box center [1346, 277] width 18 height 28
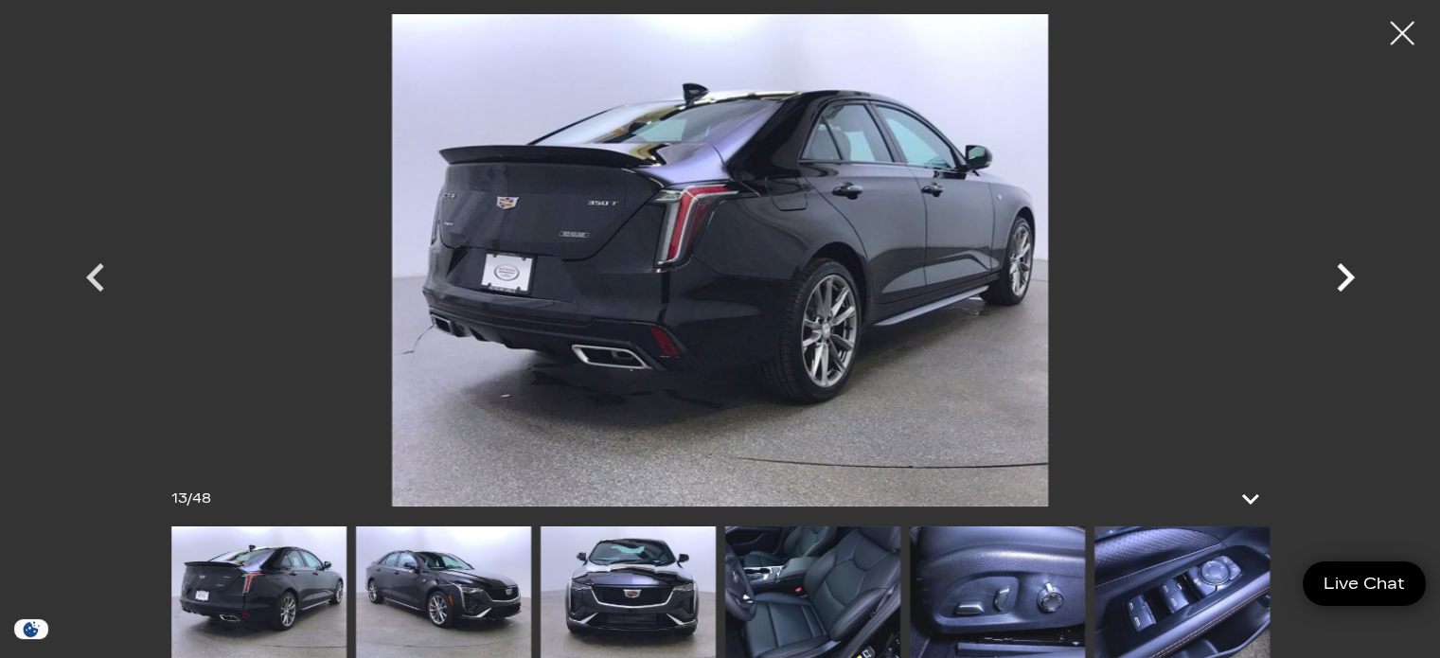
click at [1345, 275] on icon "Next" at bounding box center [1346, 277] width 18 height 28
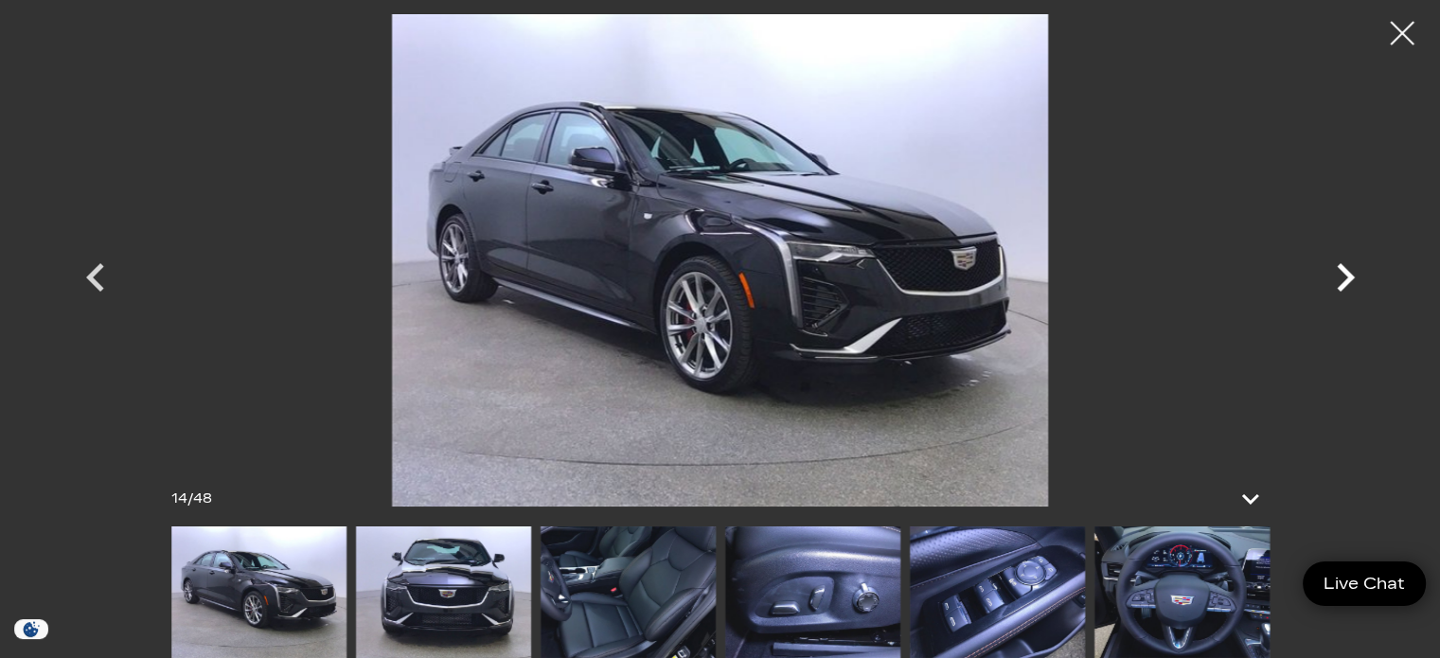
click at [1345, 275] on icon "Next" at bounding box center [1346, 277] width 18 height 28
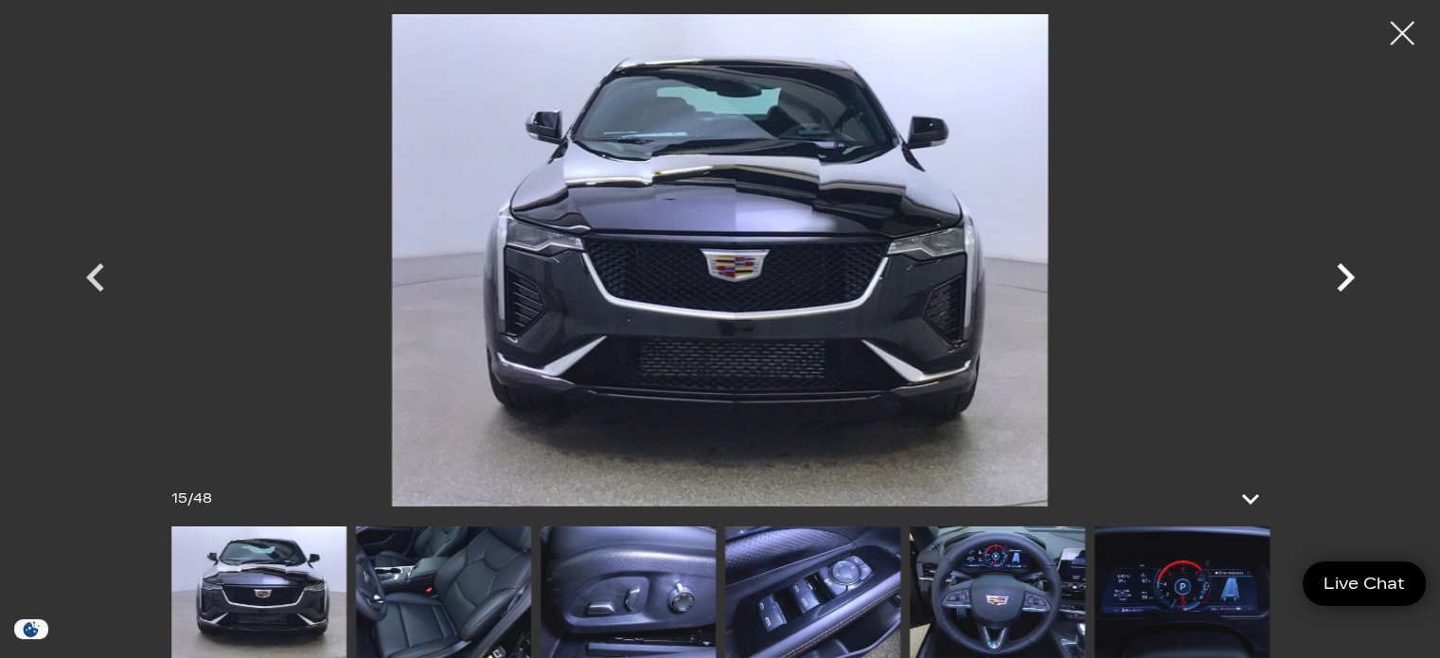
click at [1345, 275] on icon "Next" at bounding box center [1346, 277] width 18 height 28
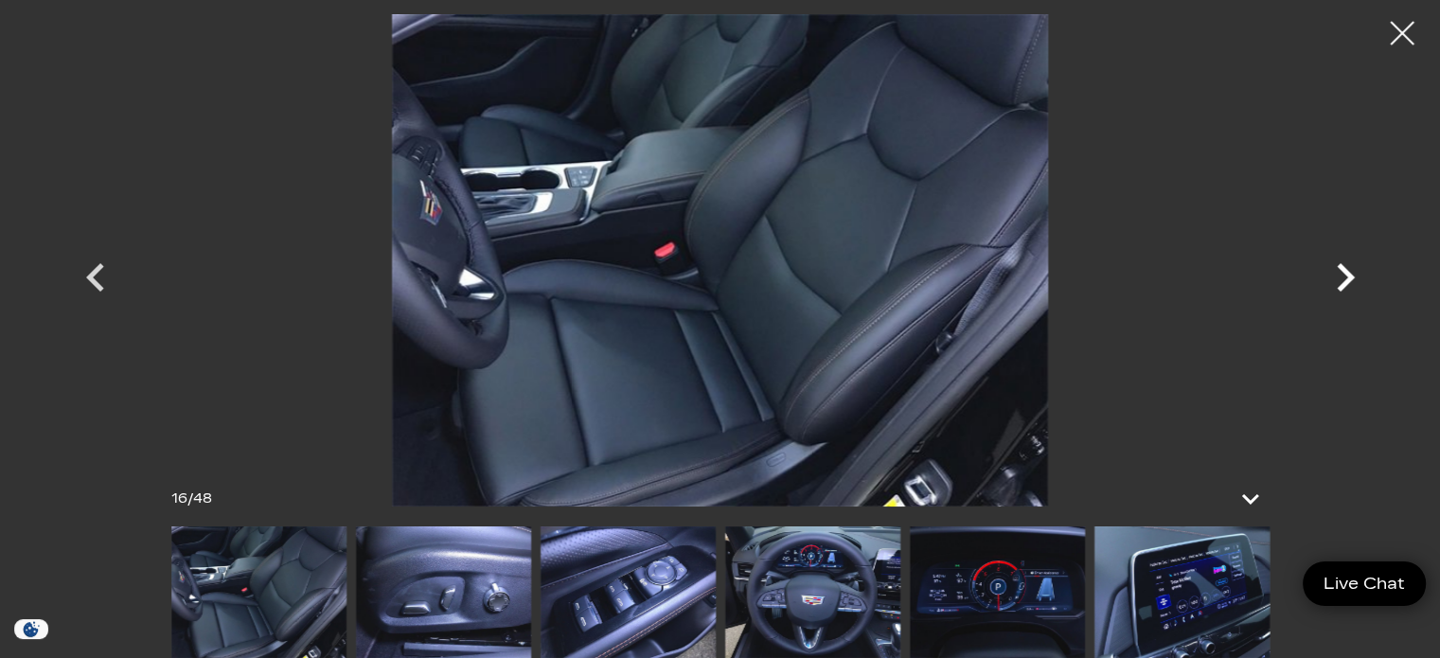
click at [1345, 275] on icon "Next" at bounding box center [1346, 277] width 18 height 28
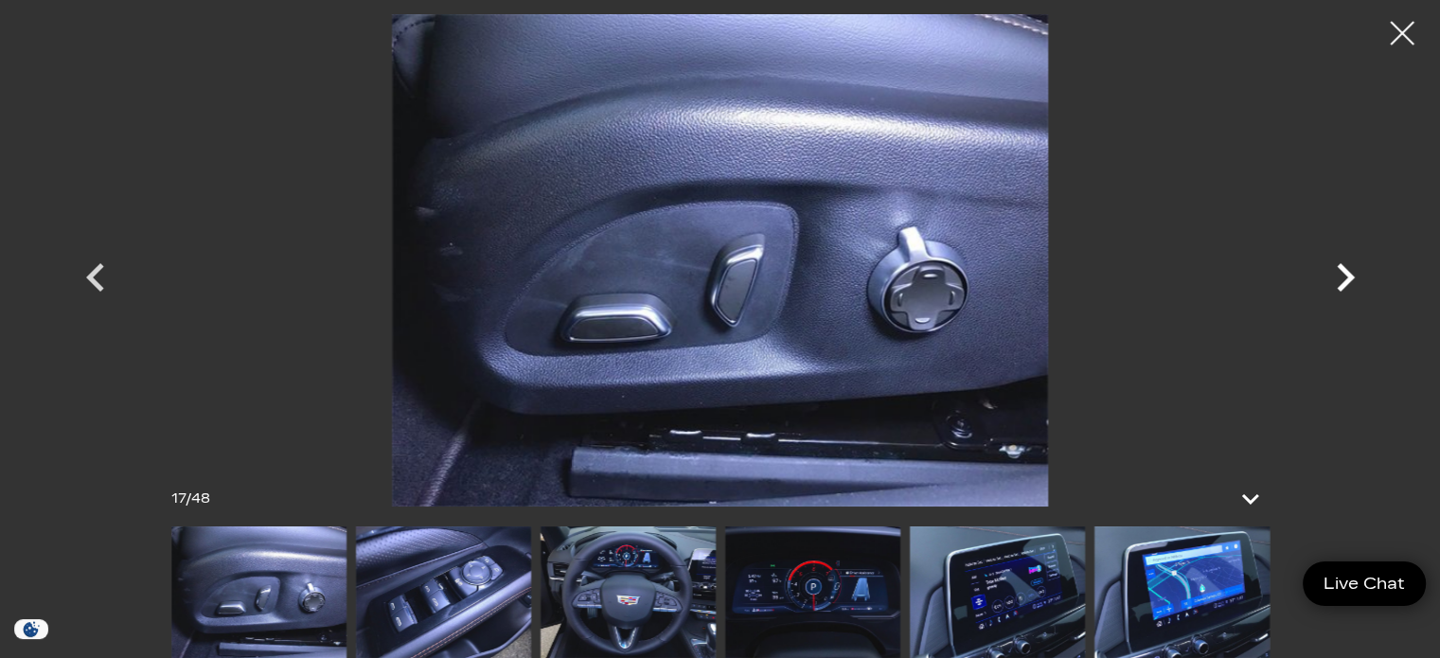
click at [1345, 275] on icon "Next" at bounding box center [1346, 277] width 18 height 28
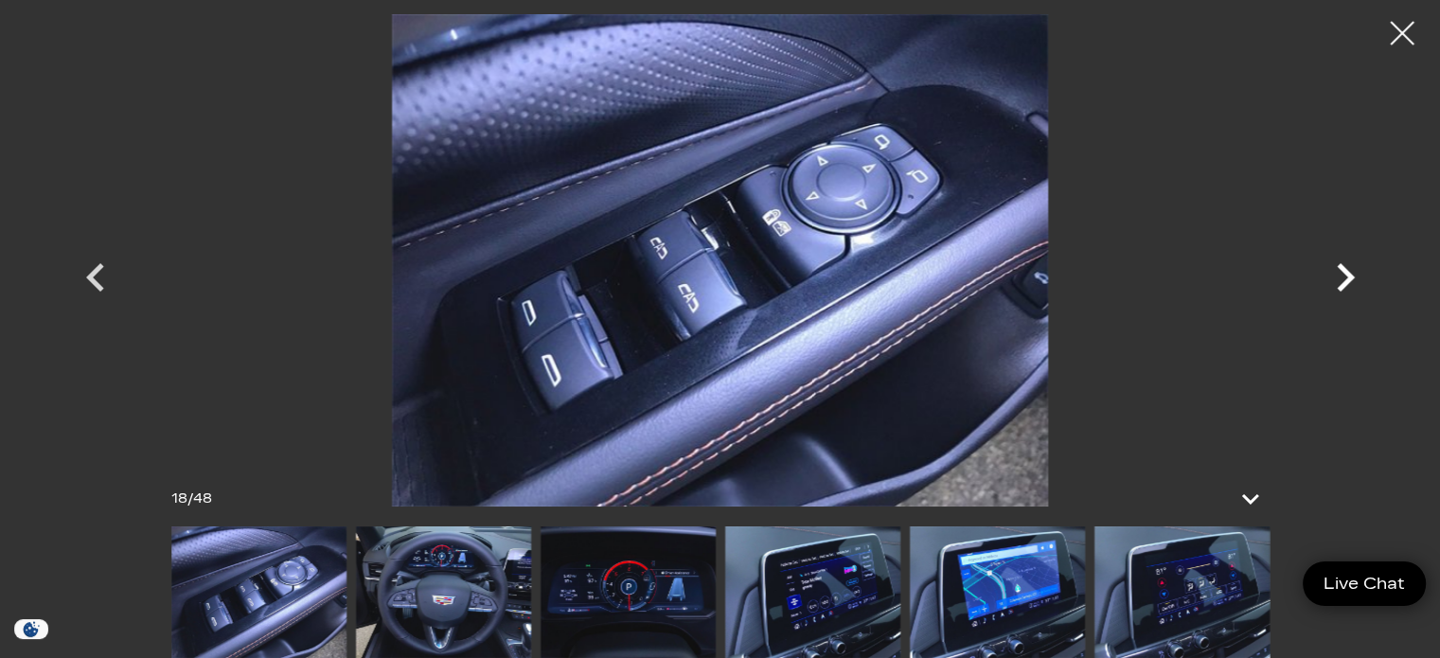
click at [1345, 275] on icon "Next" at bounding box center [1346, 277] width 18 height 28
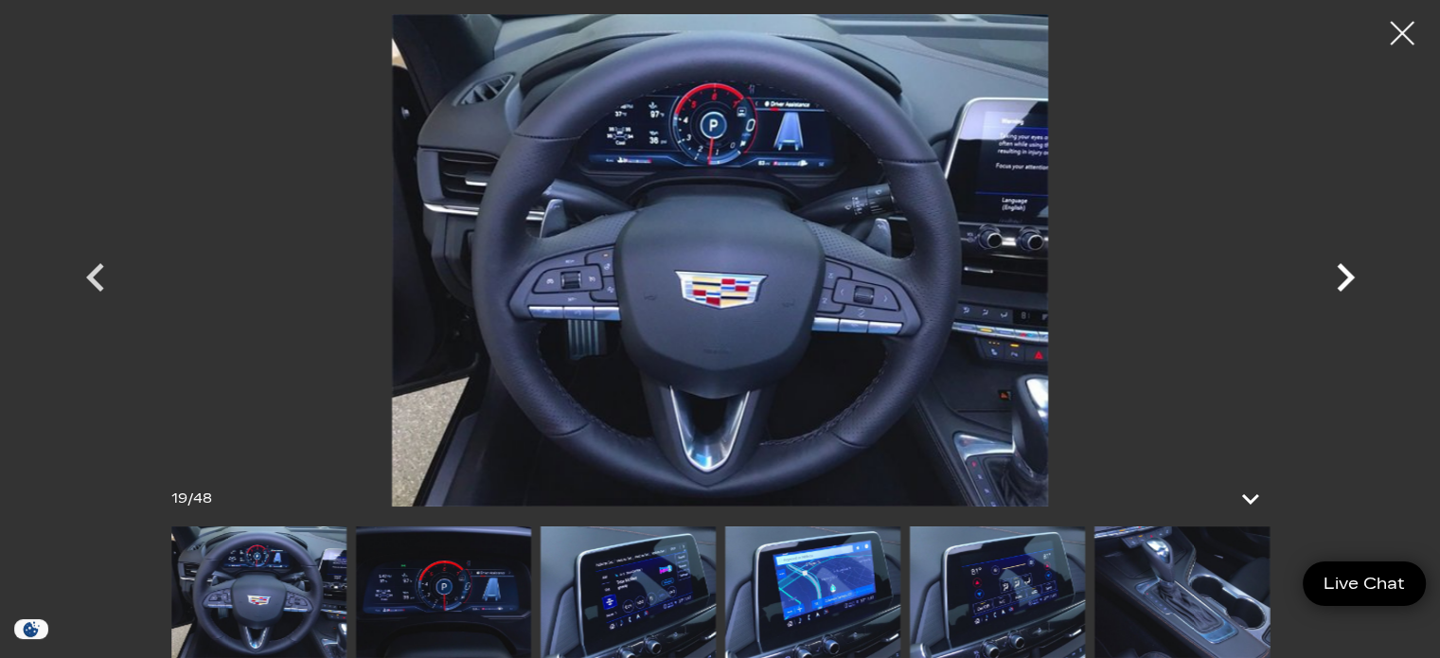
click at [1345, 275] on icon "Next" at bounding box center [1346, 277] width 18 height 28
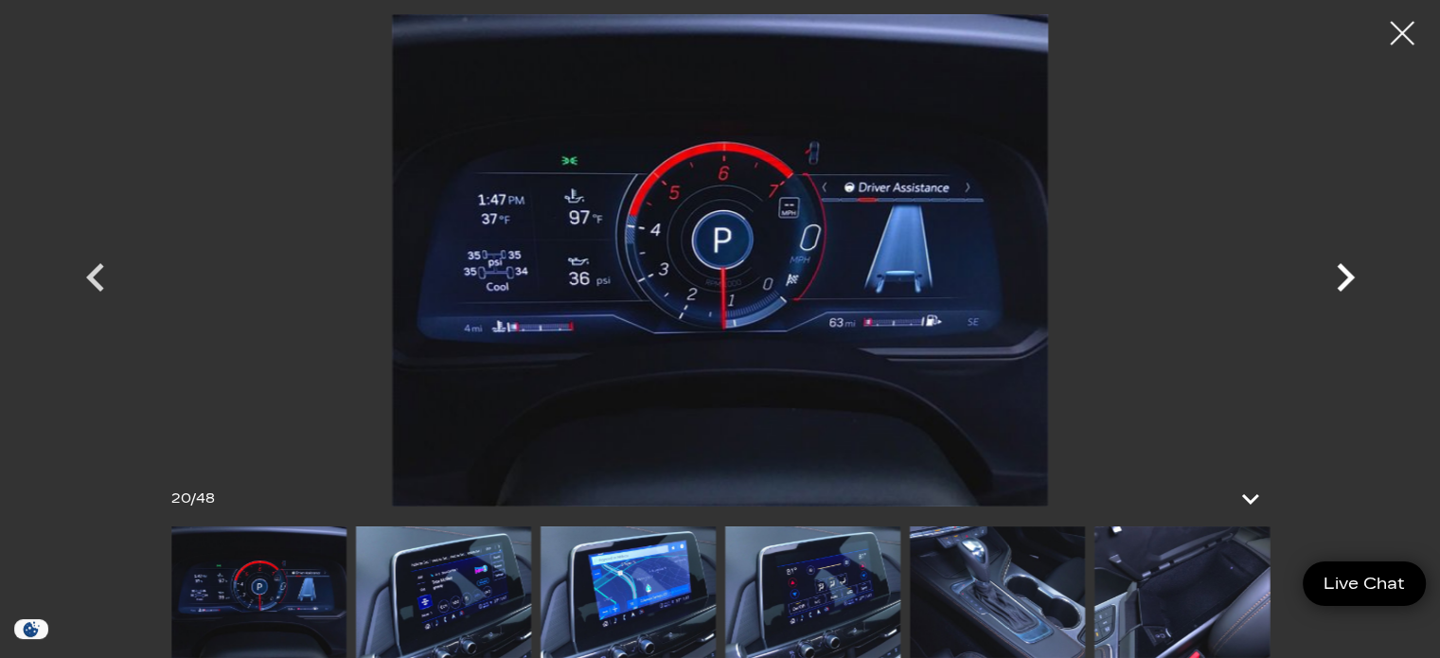
click at [1345, 275] on icon "Next" at bounding box center [1346, 277] width 18 height 28
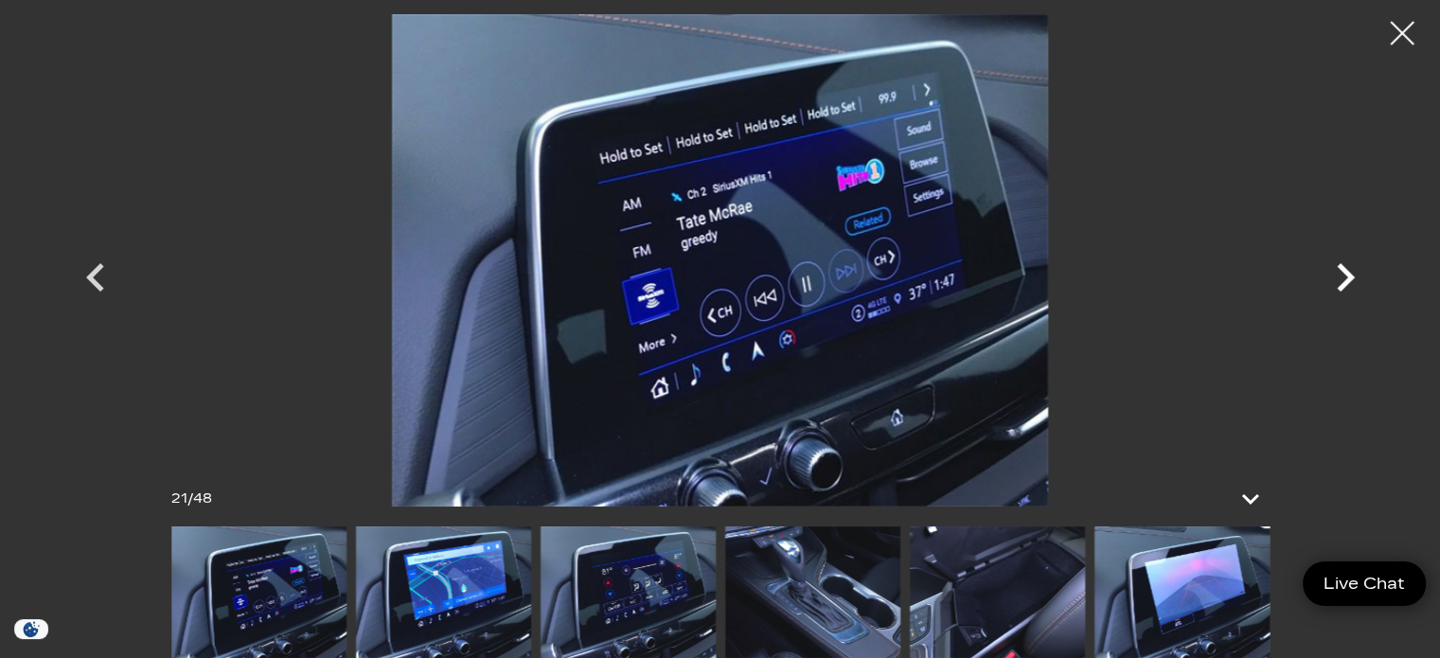
click at [1345, 275] on icon "Next" at bounding box center [1346, 277] width 18 height 28
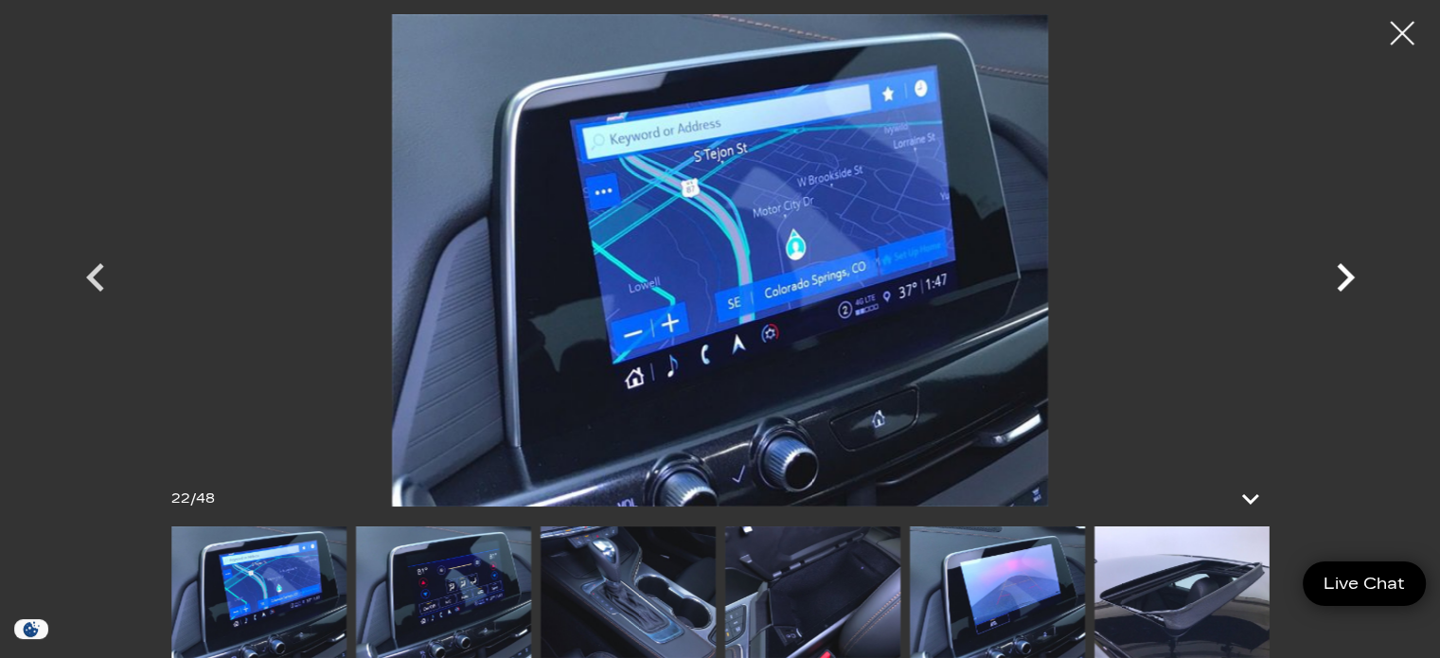
click at [1345, 275] on icon "Next" at bounding box center [1346, 277] width 18 height 28
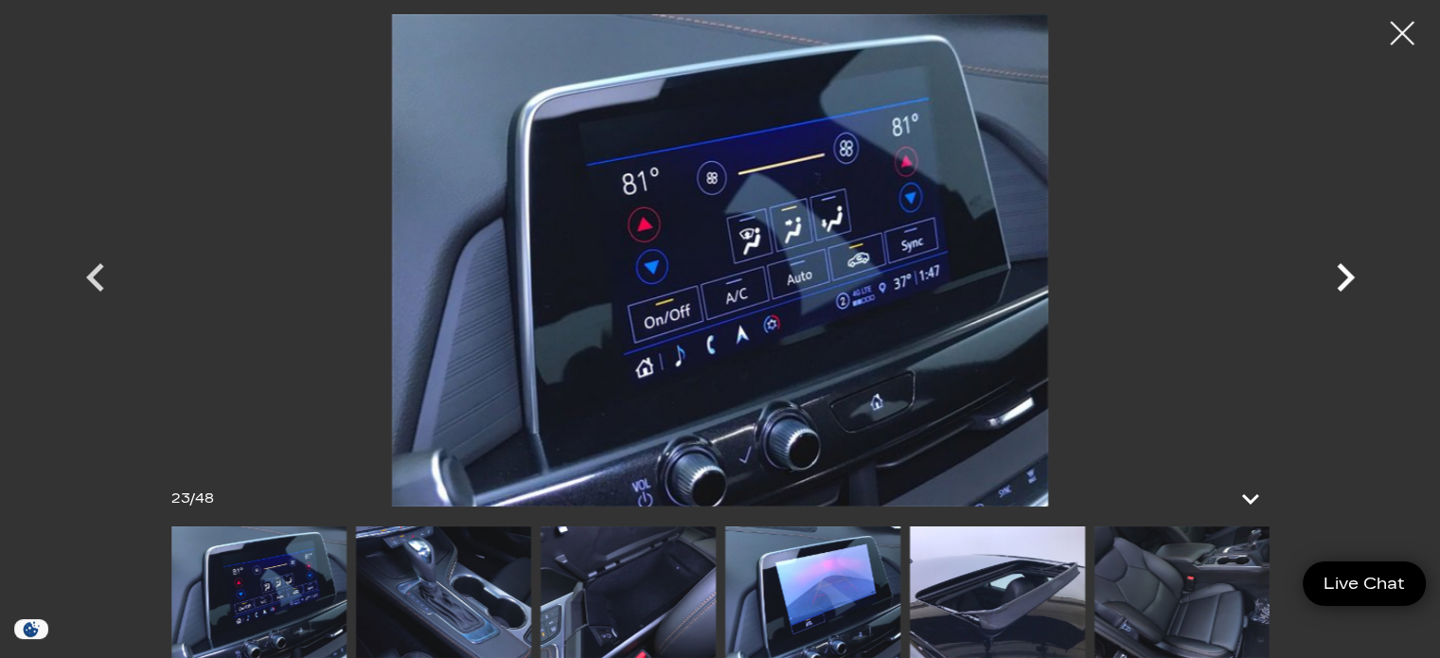
click at [1345, 275] on icon "Next" at bounding box center [1346, 277] width 18 height 28
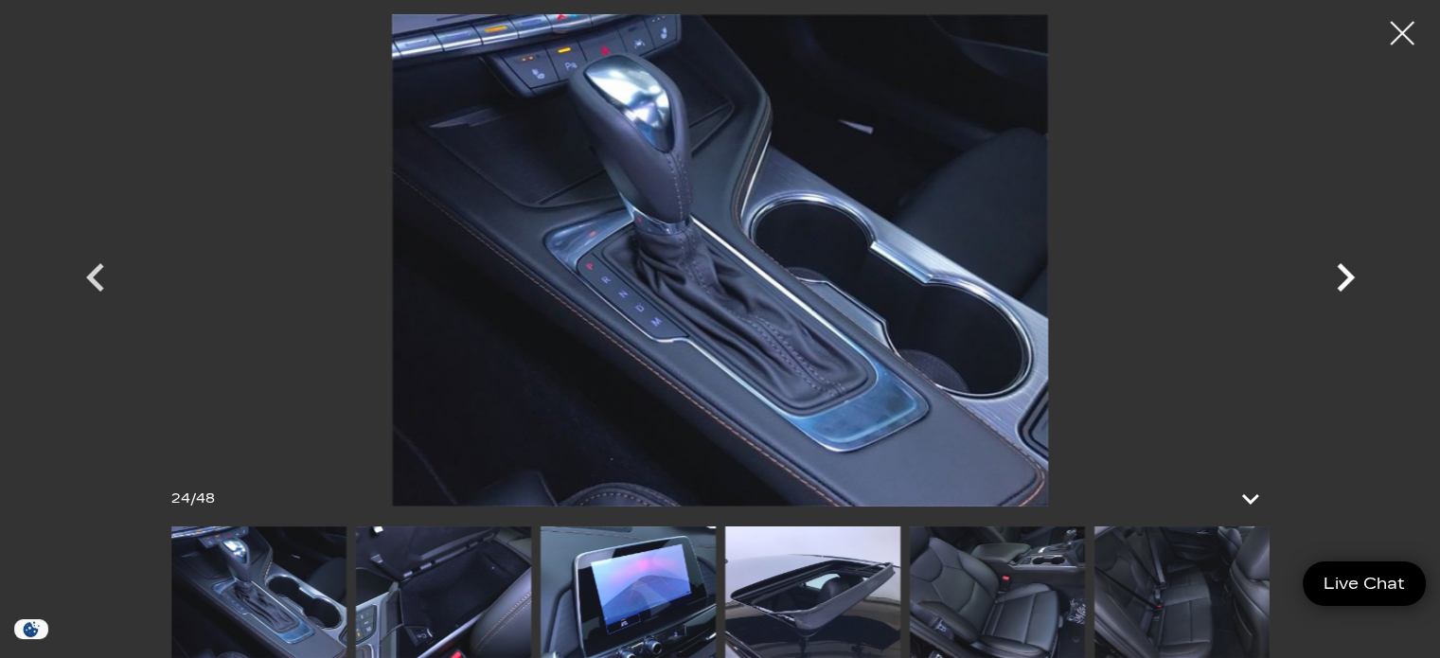
click at [1345, 275] on icon "Next" at bounding box center [1346, 277] width 18 height 28
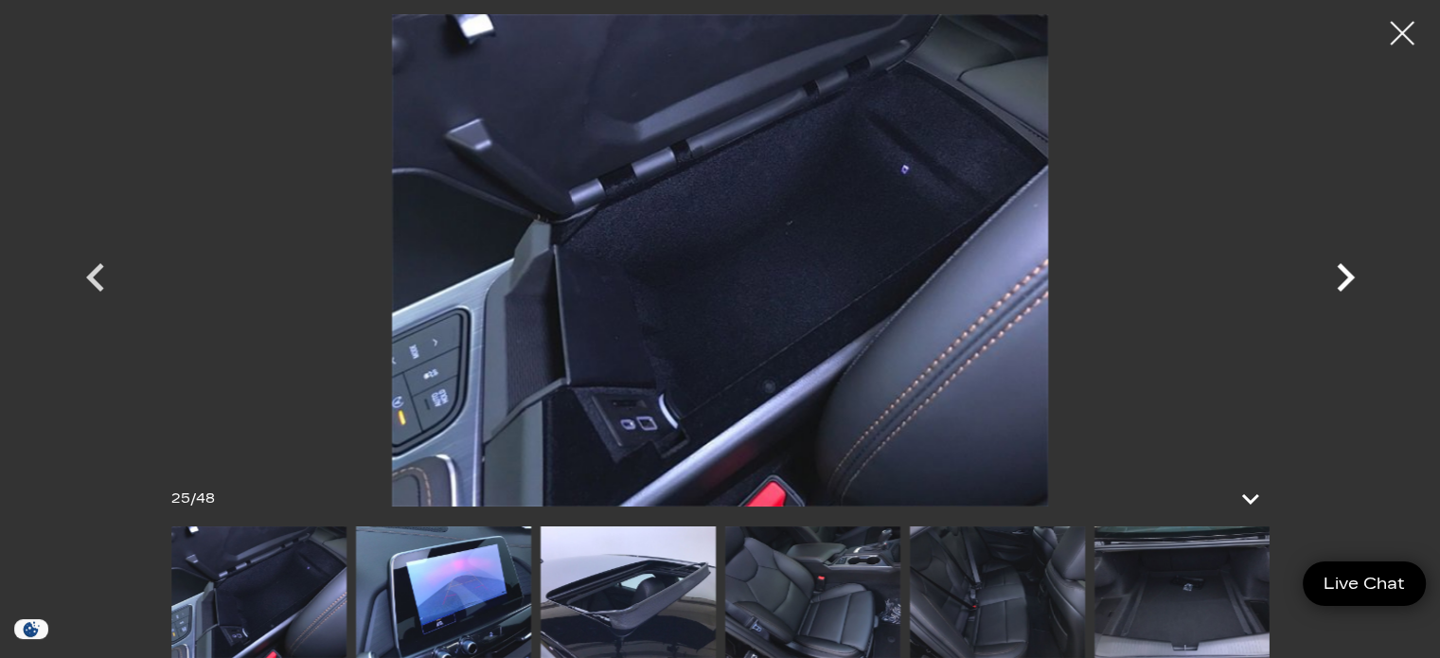
click at [1345, 275] on icon "Next" at bounding box center [1346, 277] width 18 height 28
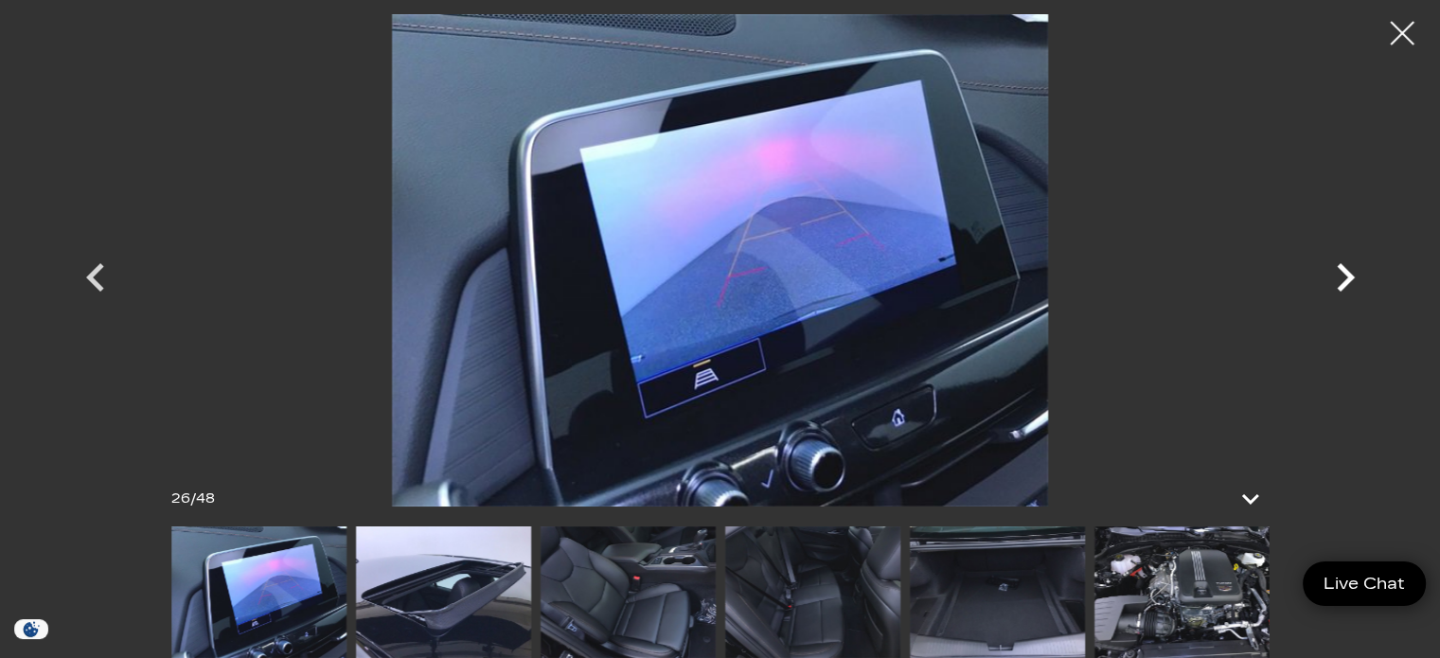
click at [1345, 275] on icon "Next" at bounding box center [1346, 277] width 18 height 28
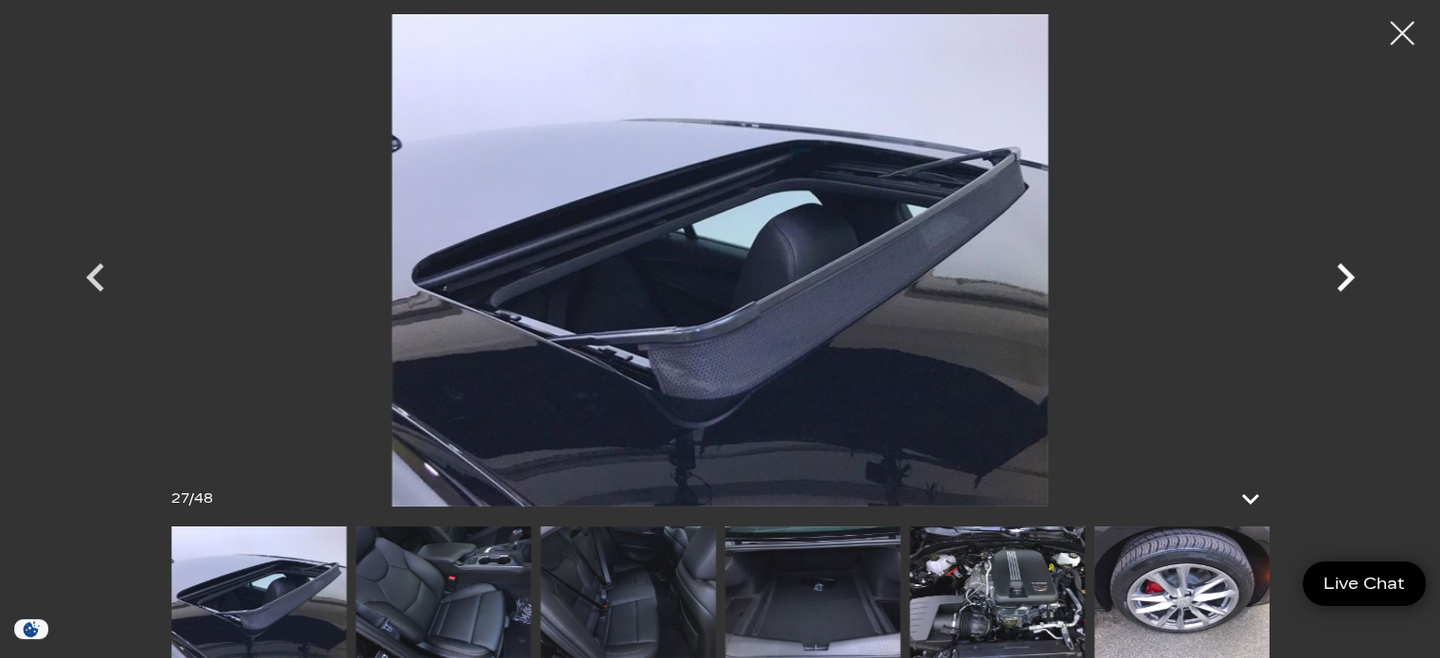
click at [1345, 275] on icon "Next" at bounding box center [1346, 277] width 18 height 28
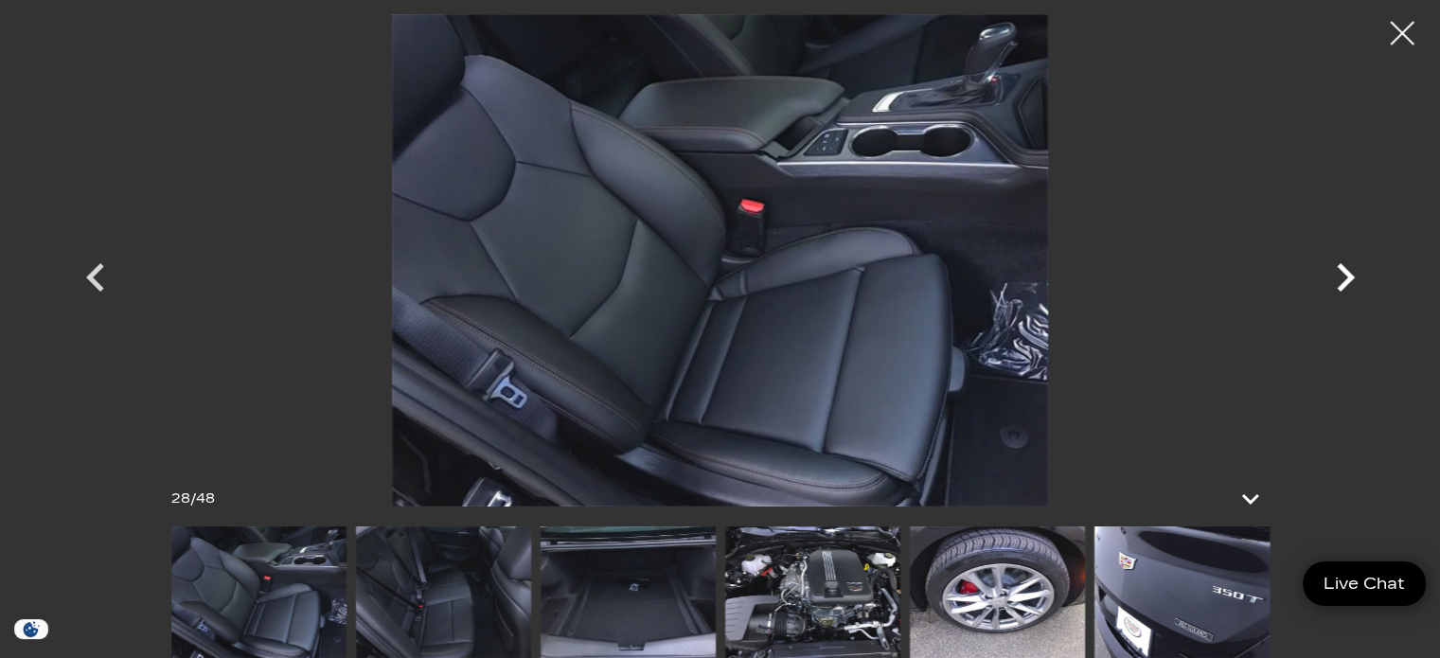
click at [1345, 275] on icon "Next" at bounding box center [1346, 277] width 18 height 28
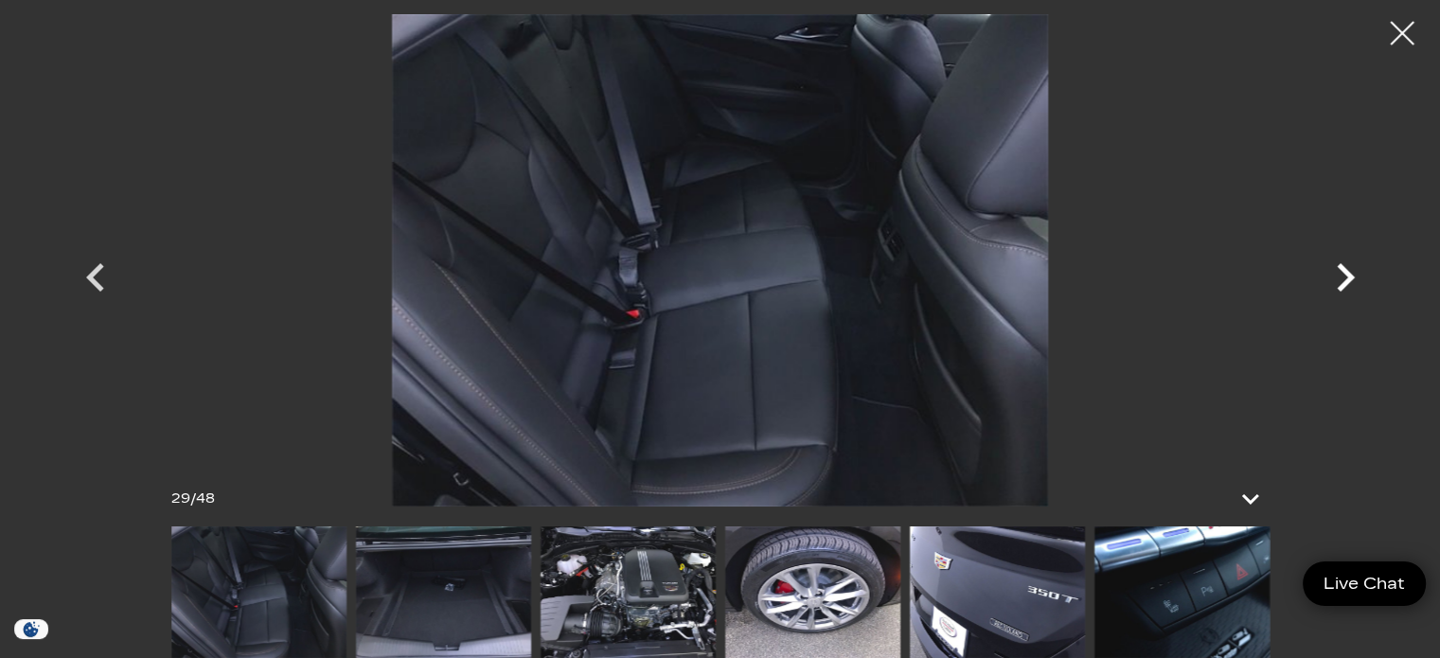
click at [1345, 275] on icon "Next" at bounding box center [1346, 277] width 18 height 28
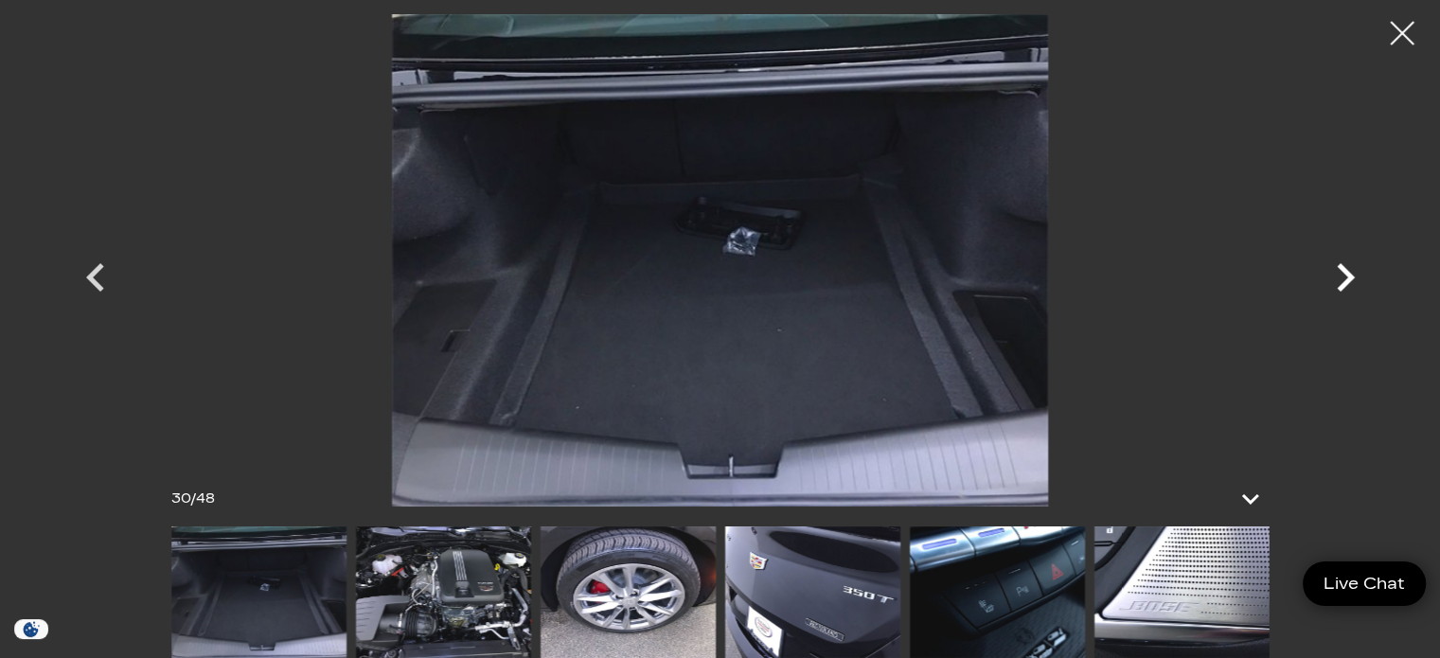
click at [1345, 275] on icon "Next" at bounding box center [1346, 277] width 18 height 28
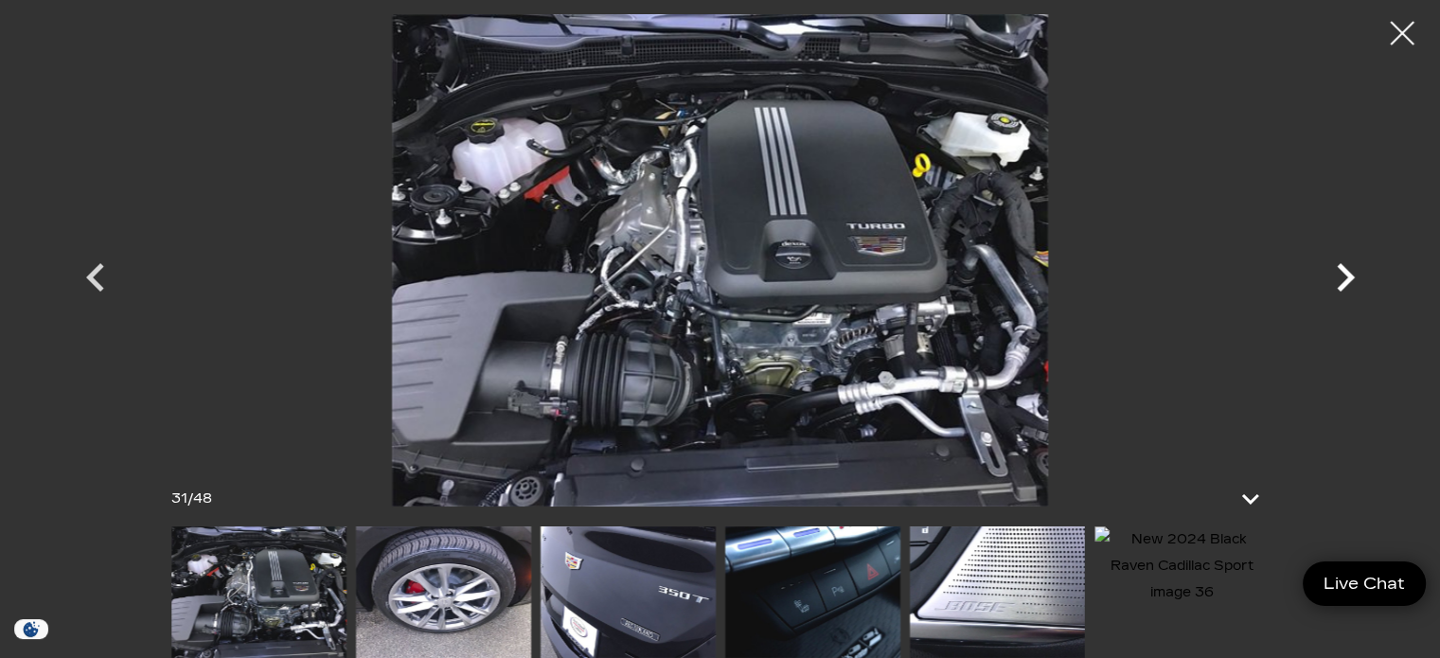
click at [1345, 275] on icon "Next" at bounding box center [1346, 277] width 18 height 28
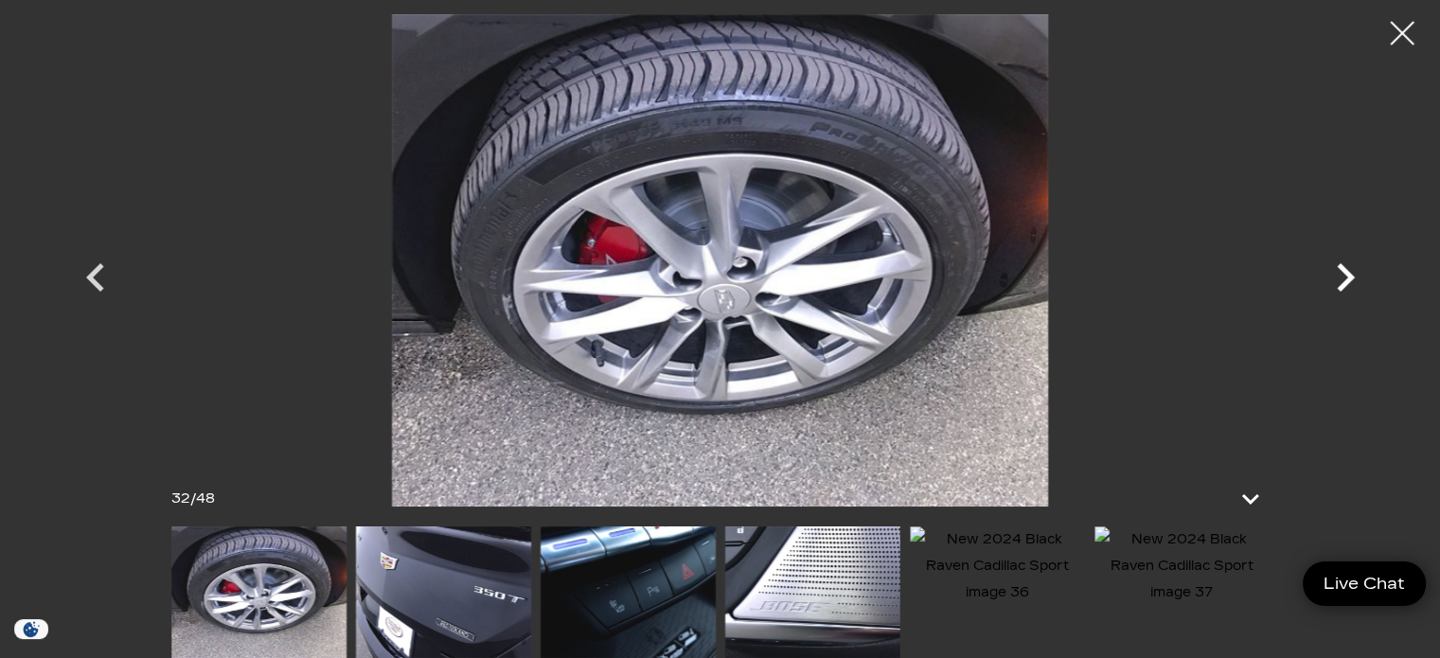
click at [1345, 275] on icon "Next" at bounding box center [1346, 277] width 18 height 28
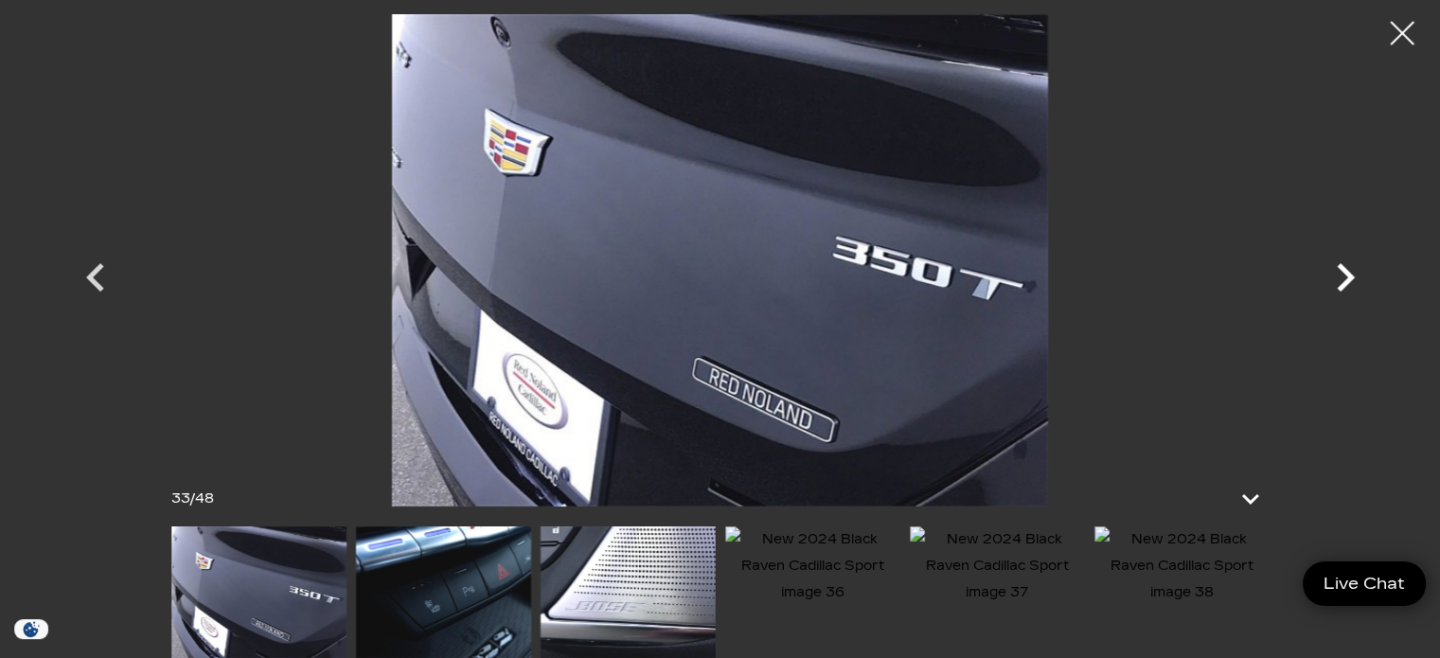
click at [1345, 275] on icon "Next" at bounding box center [1346, 277] width 18 height 28
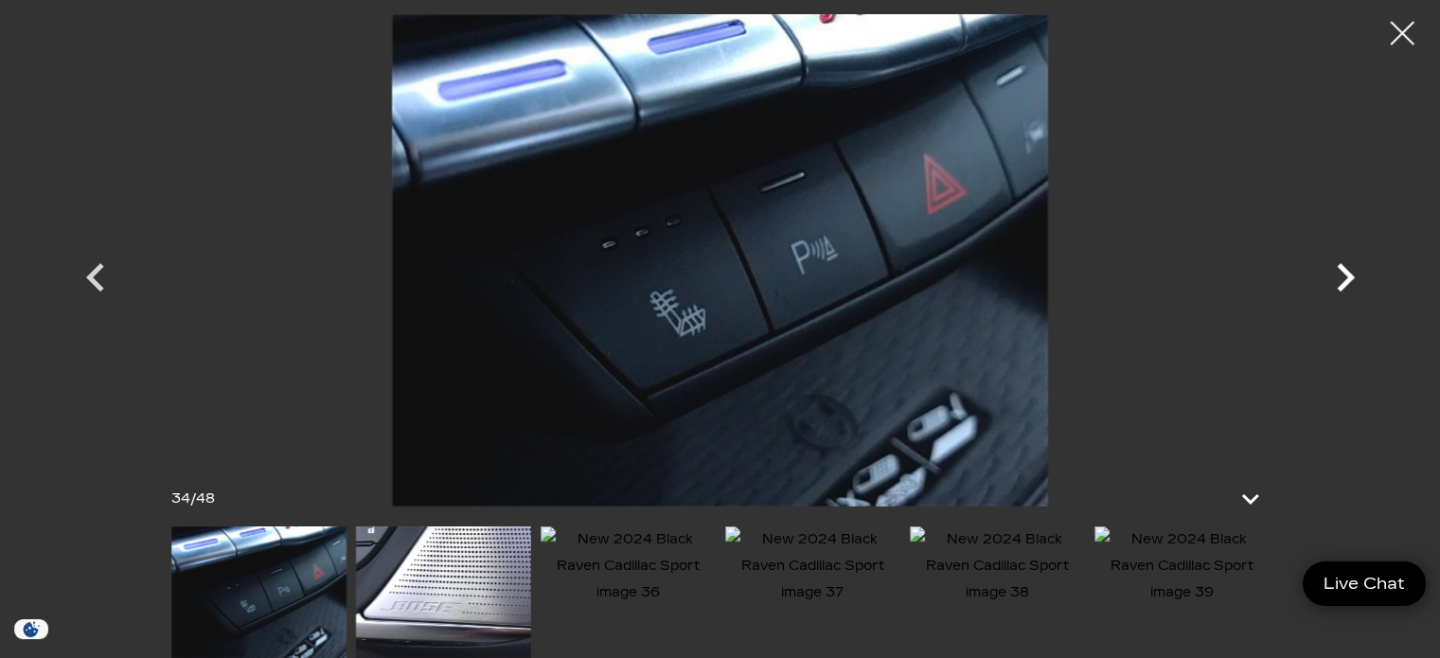
click at [1345, 275] on icon "Next" at bounding box center [1346, 277] width 18 height 28
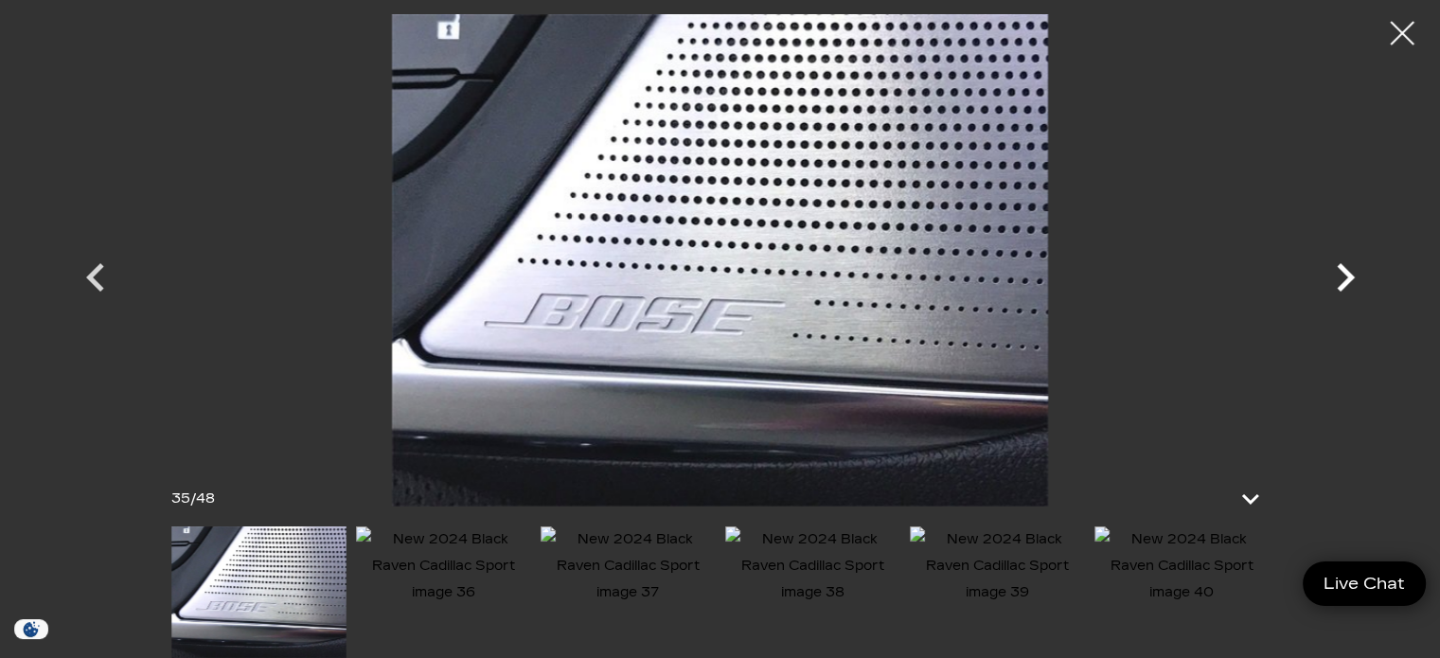
click at [1345, 275] on icon "Next" at bounding box center [1346, 277] width 18 height 28
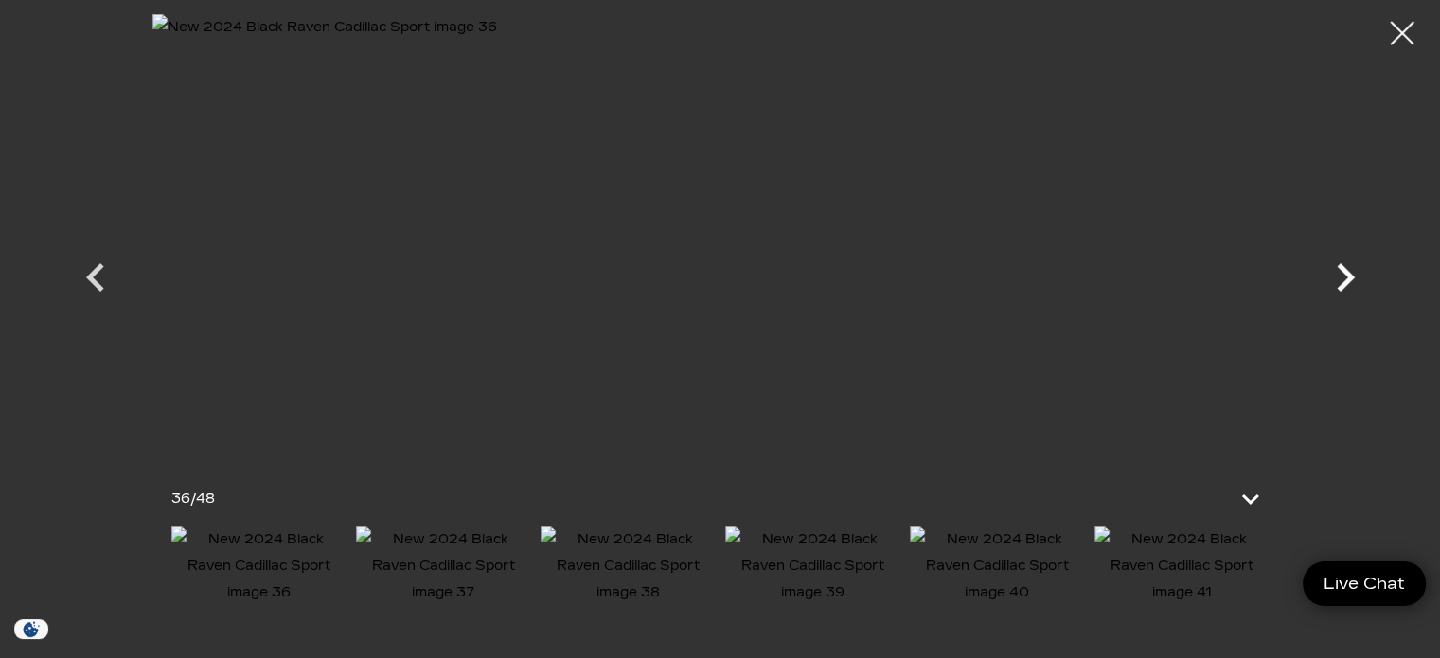
click at [1345, 275] on icon "Next" at bounding box center [1346, 277] width 18 height 28
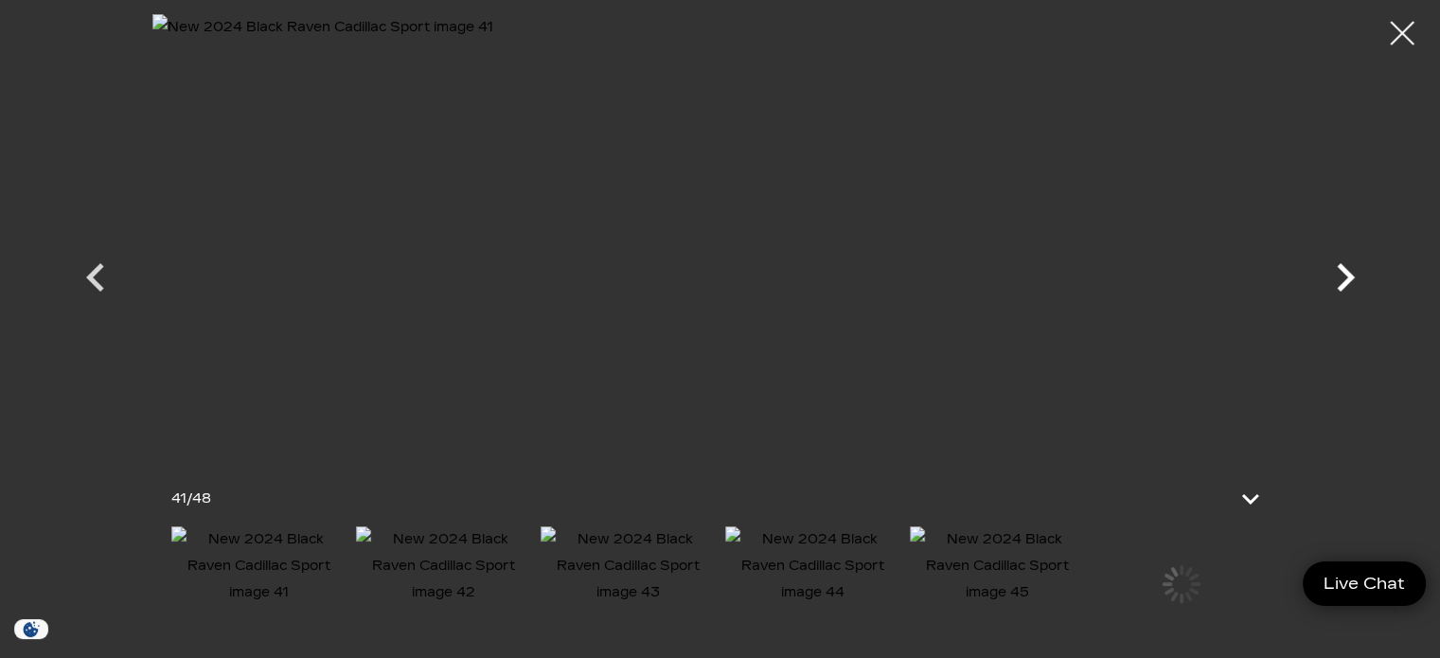
click at [1345, 275] on icon "Next" at bounding box center [1346, 277] width 18 height 28
click at [1401, 36] on div at bounding box center [1403, 34] width 50 height 50
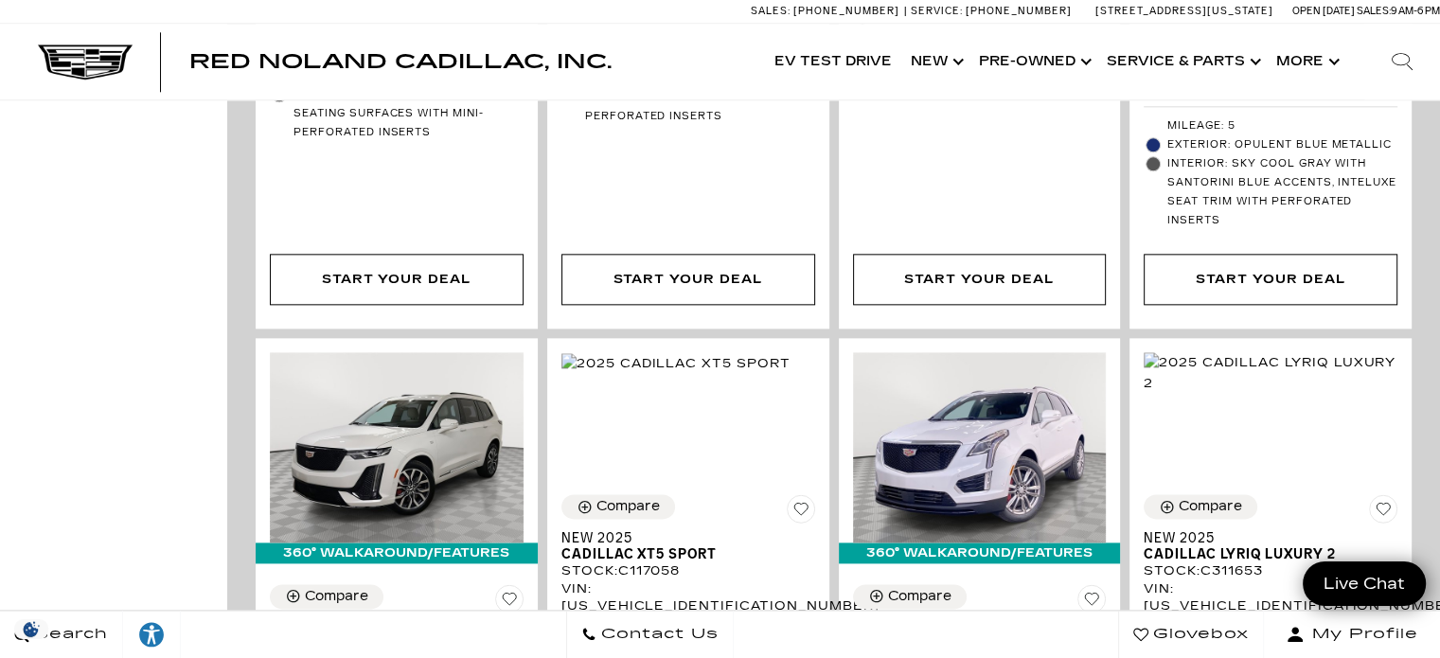
scroll to position [2284, 0]
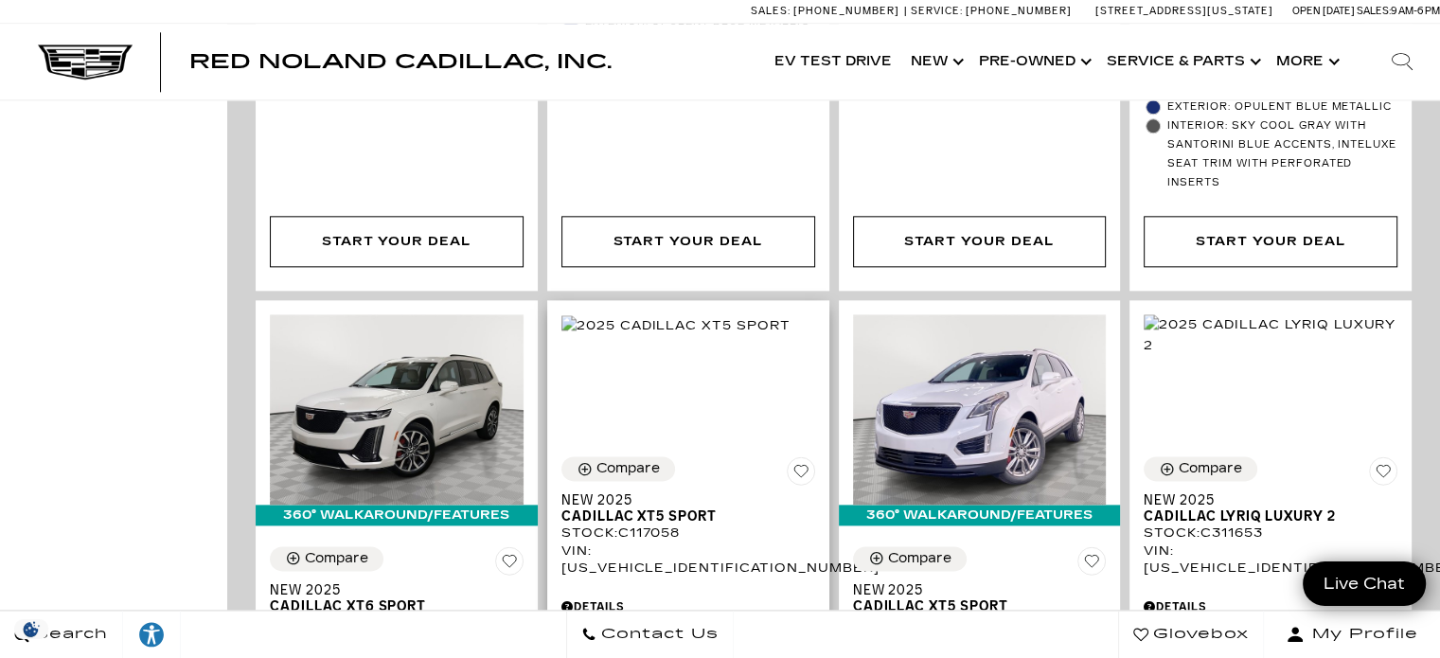
click at [687, 456] on div "Compare Save This Vehicle - New 2025 Cadillac XT5 Sport Stock : C117058 VIN: [U…" at bounding box center [688, 516] width 254 height 120
click at [694, 315] on img at bounding box center [675, 325] width 229 height 21
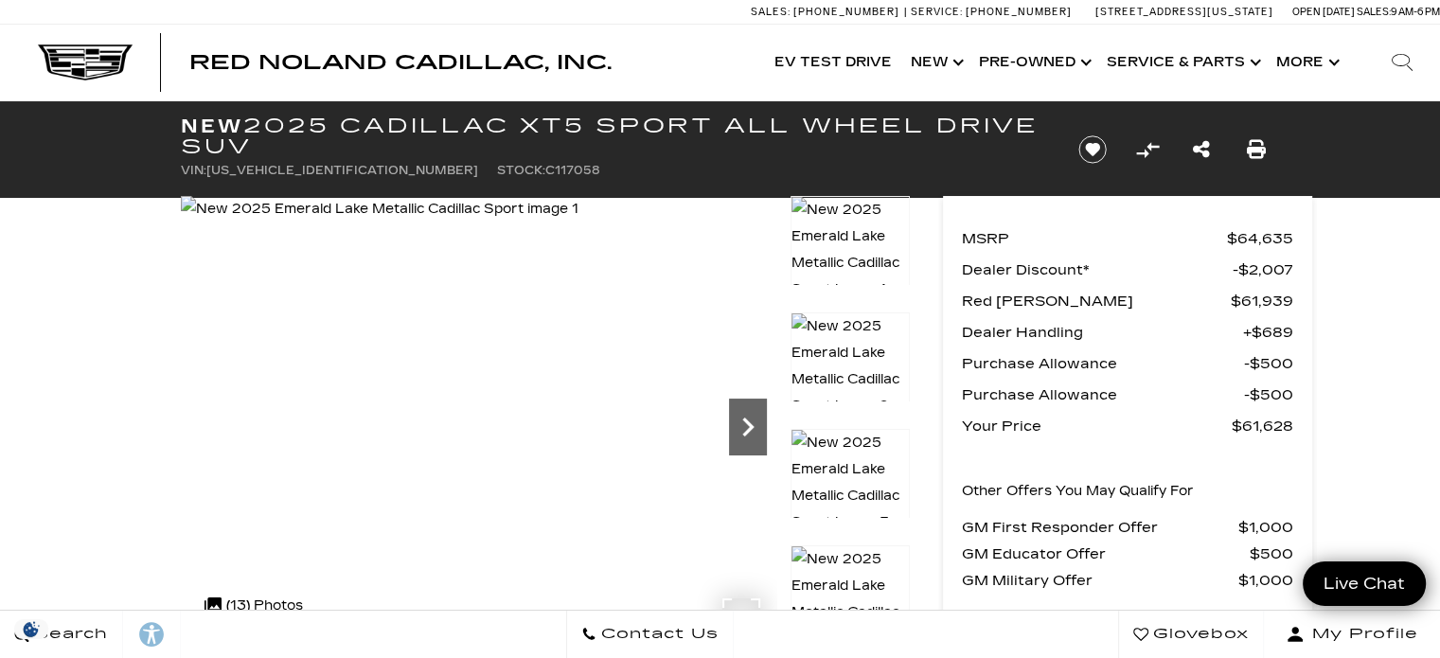
click at [745, 431] on icon "Next" at bounding box center [747, 427] width 11 height 19
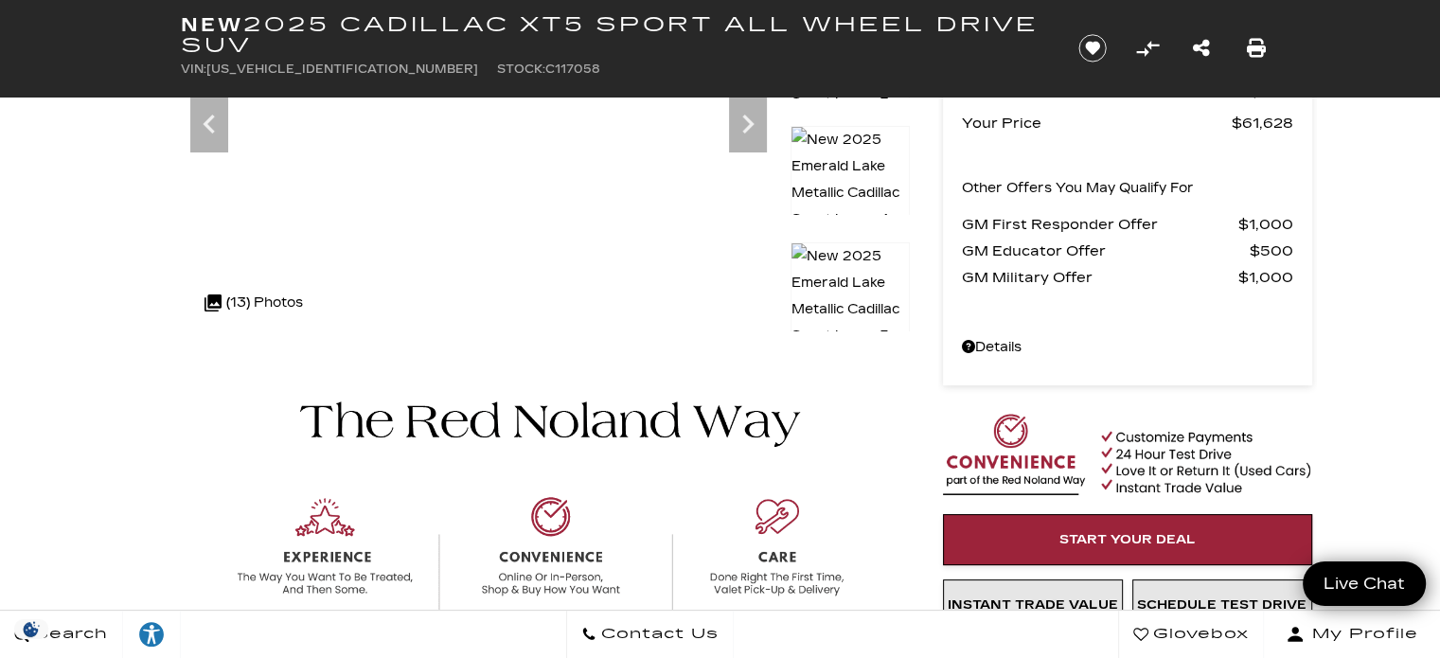
scroll to position [265, 0]
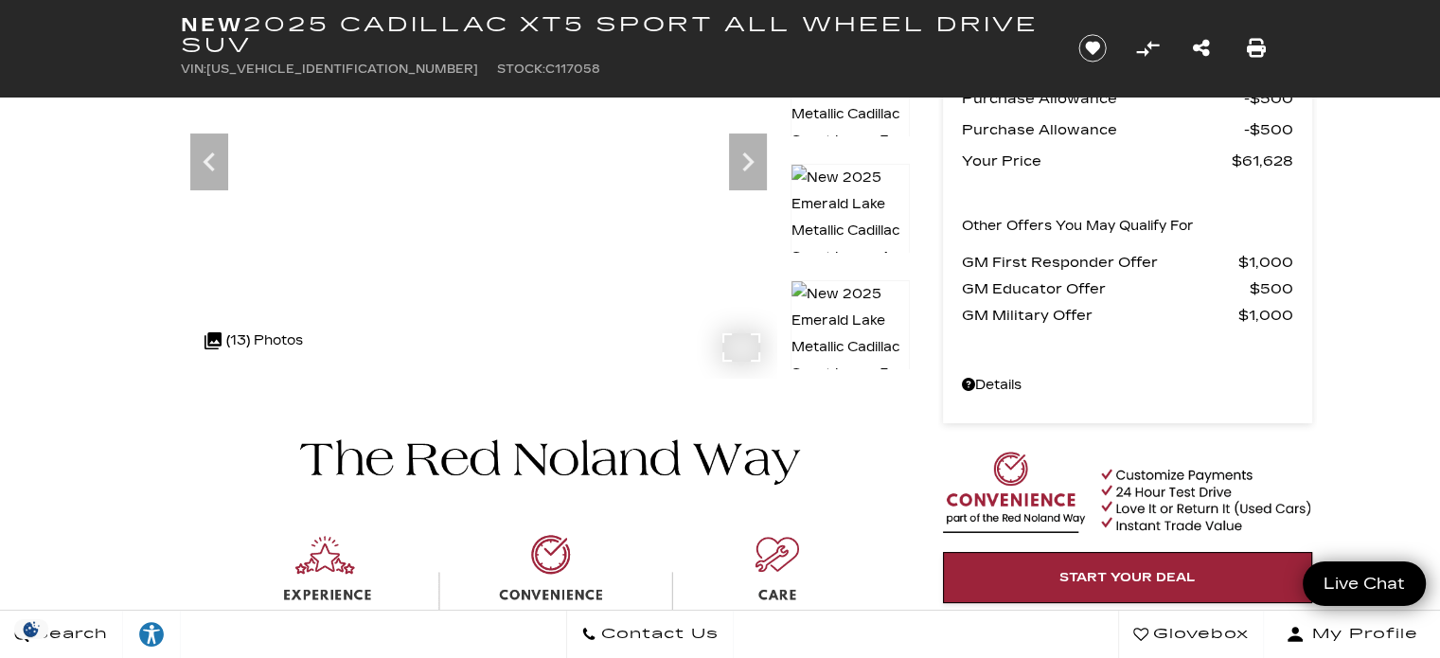
click at [239, 338] on div ".cls-1, .cls-3 { fill: #c50033; } .cls-1 { clip-rule: evenodd; } .cls-2 { clip-…" at bounding box center [253, 340] width 117 height 45
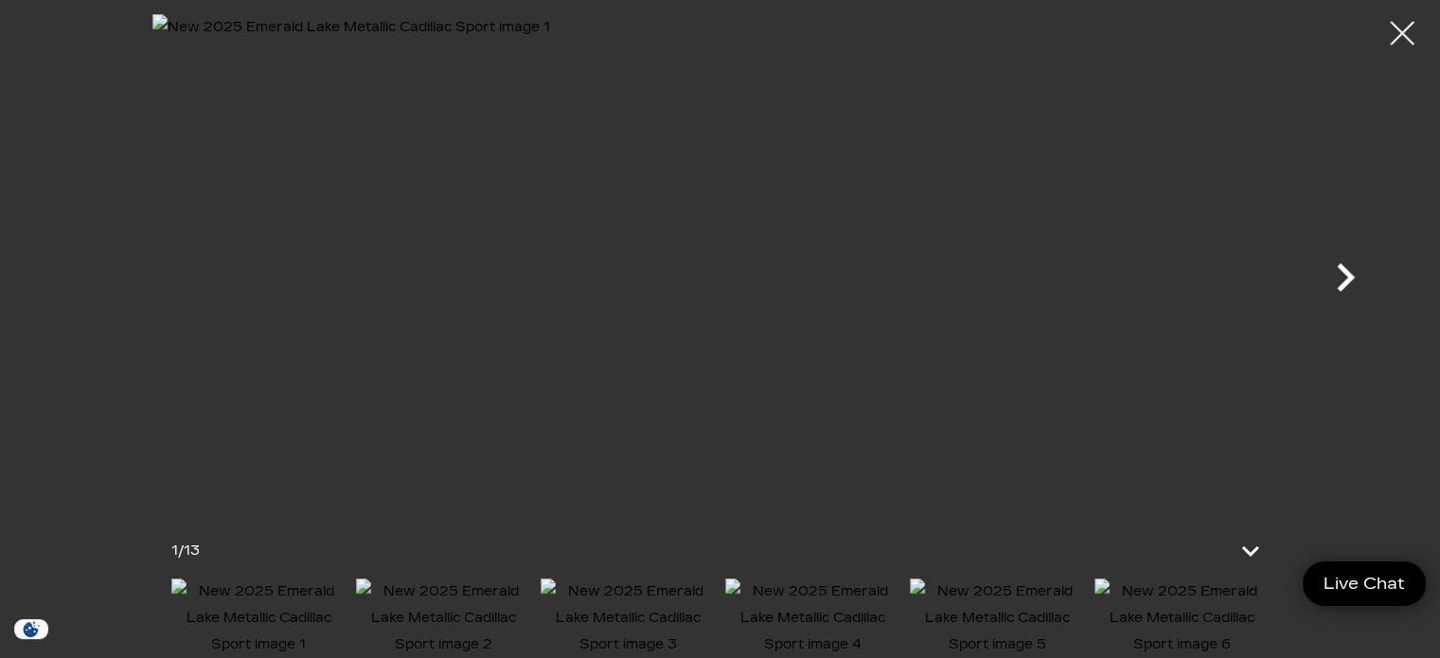
click at [1335, 282] on icon "Next" at bounding box center [1345, 277] width 57 height 57
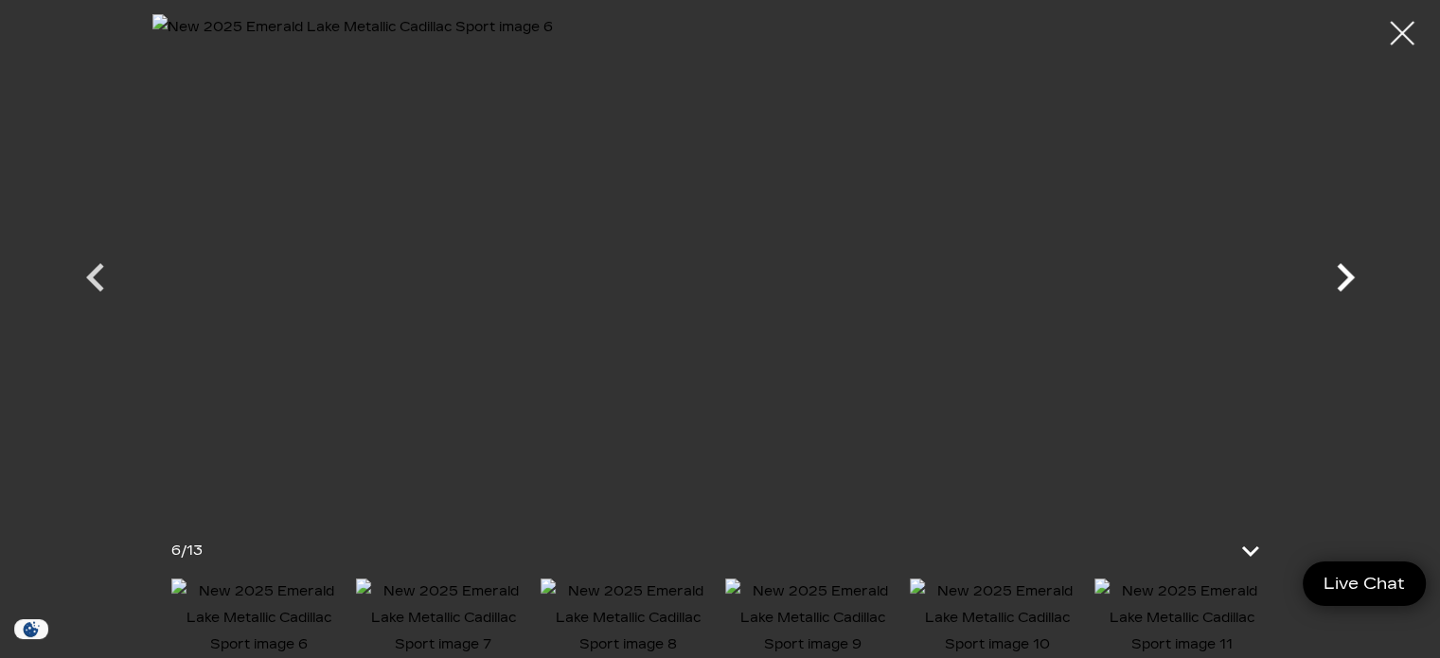
click at [1335, 282] on icon "Next" at bounding box center [1345, 277] width 57 height 57
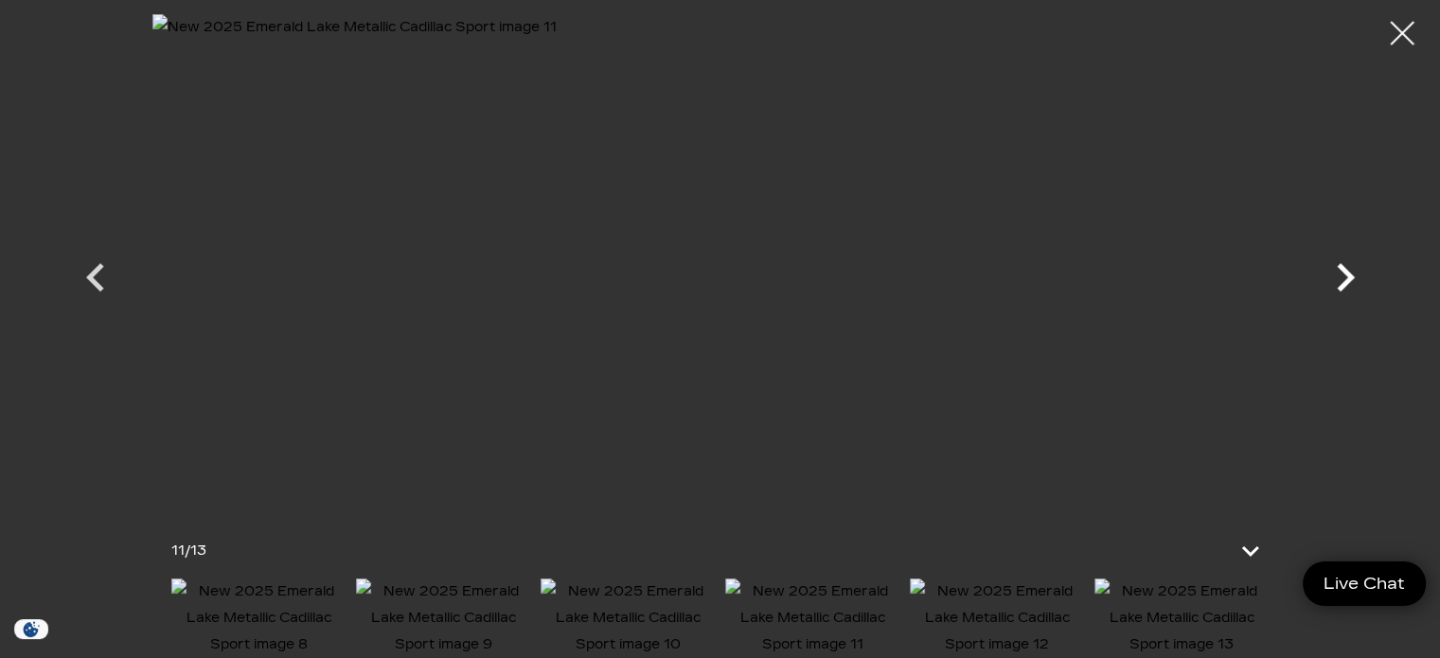
click at [1335, 282] on icon "Next" at bounding box center [1345, 277] width 57 height 57
click at [1335, 282] on div at bounding box center [721, 260] width 1326 height 492
click at [1397, 41] on div at bounding box center [1403, 34] width 50 height 50
